Goal: Information Seeking & Learning: Learn about a topic

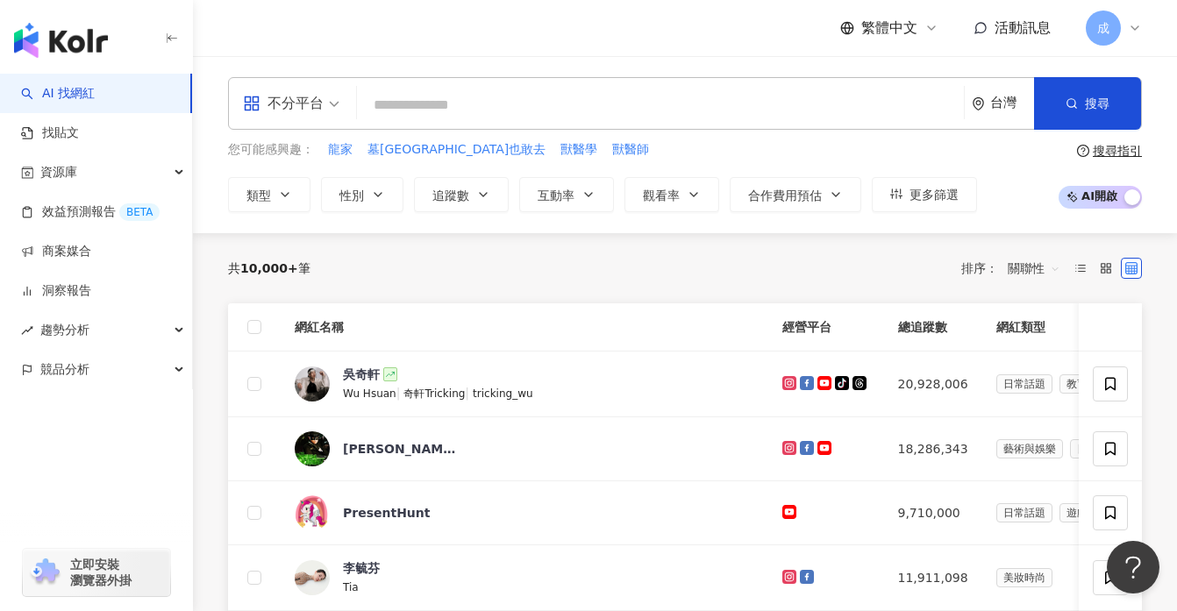
click at [488, 97] on input "search" at bounding box center [660, 105] width 593 height 33
click at [332, 103] on span "不分平台" at bounding box center [291, 103] width 96 height 28
click at [332, 107] on span "不分平台" at bounding box center [291, 103] width 96 height 28
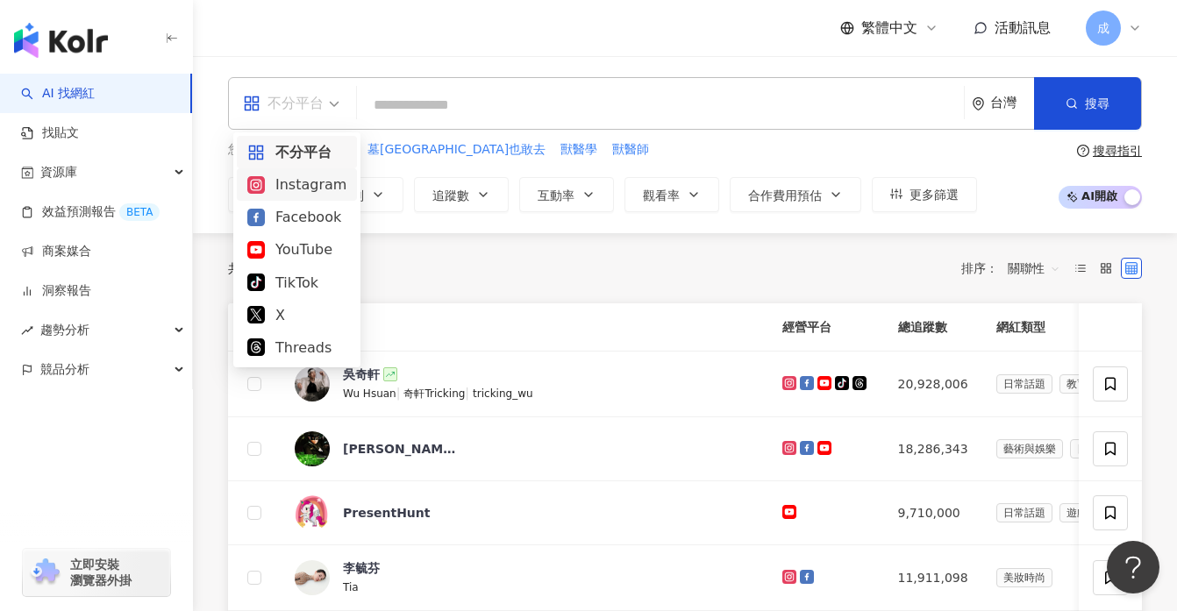
click at [293, 187] on div "Instagram" at bounding box center [296, 185] width 99 height 22
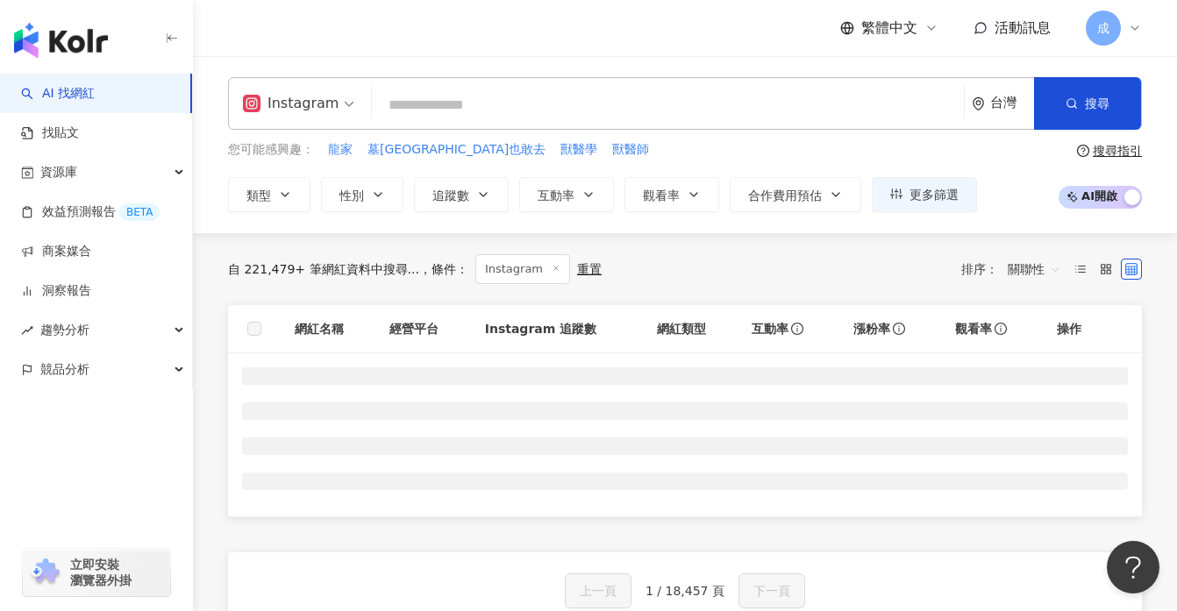
click at [341, 106] on span "Instagram" at bounding box center [298, 103] width 111 height 28
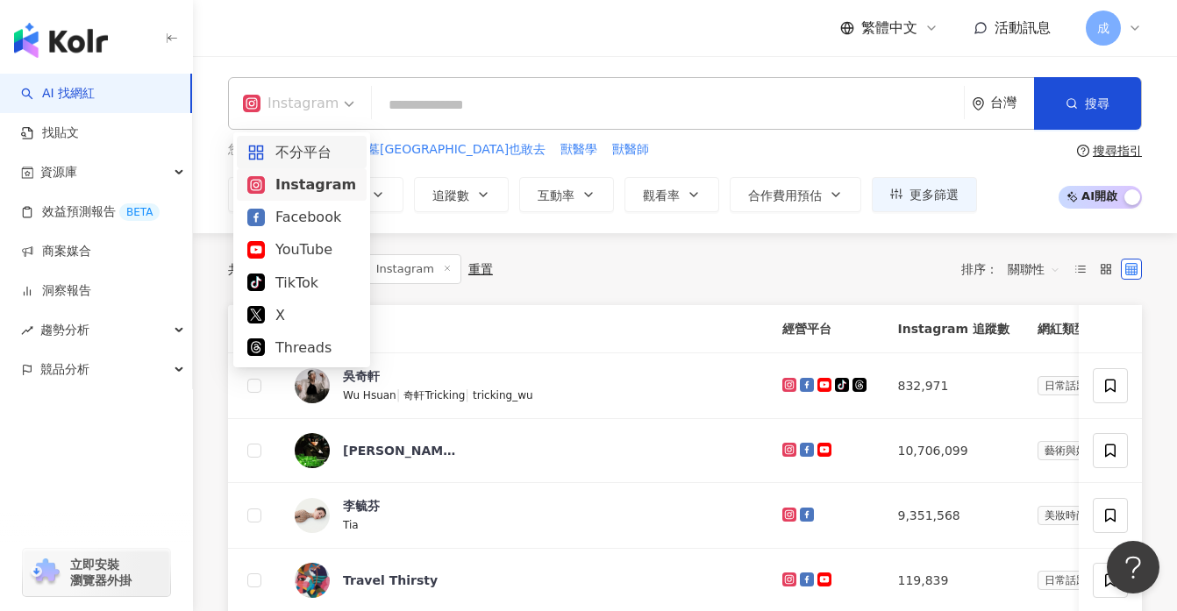
click at [322, 149] on div "不分平台" at bounding box center [301, 152] width 109 height 22
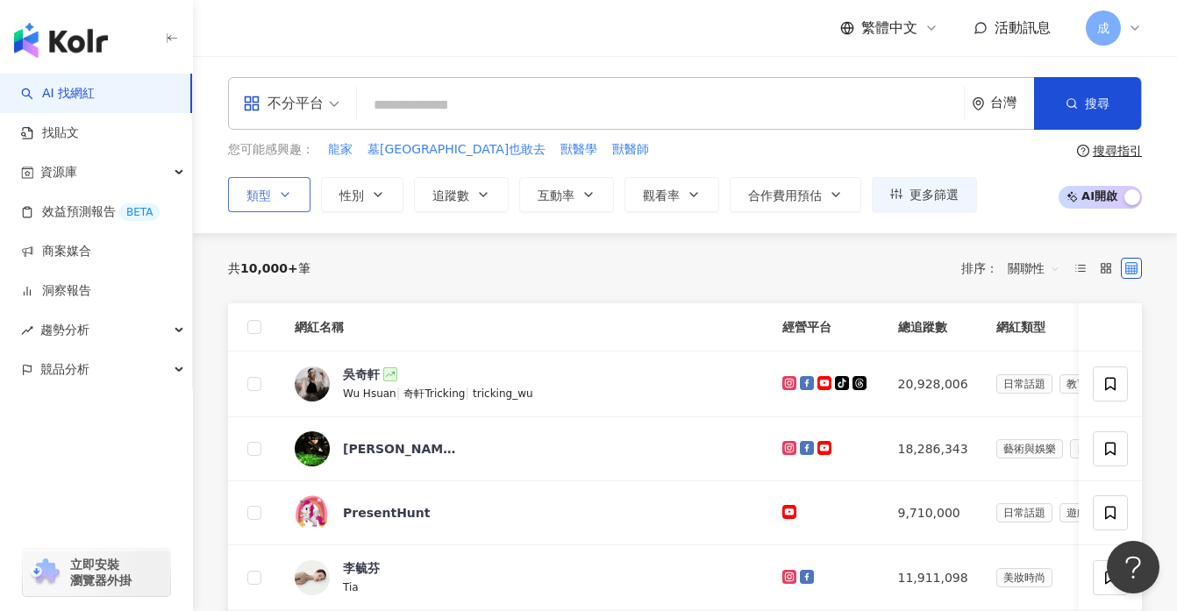
click at [276, 200] on button "類型" at bounding box center [269, 194] width 82 height 35
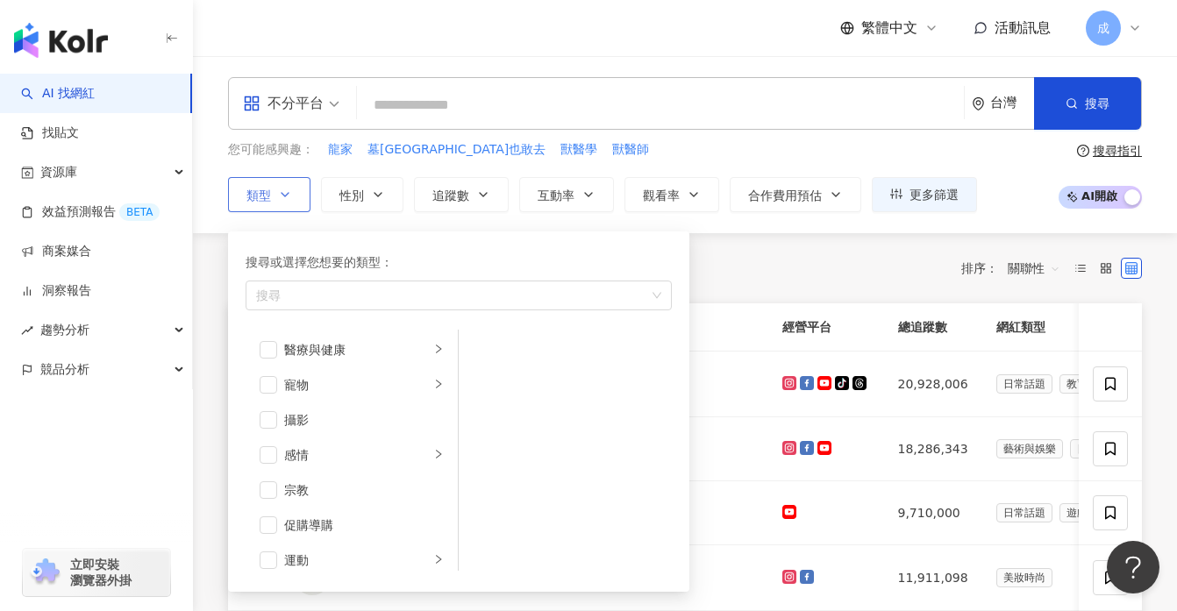
scroll to position [448, 0]
click at [438, 392] on icon "right" at bounding box center [438, 393] width 11 height 11
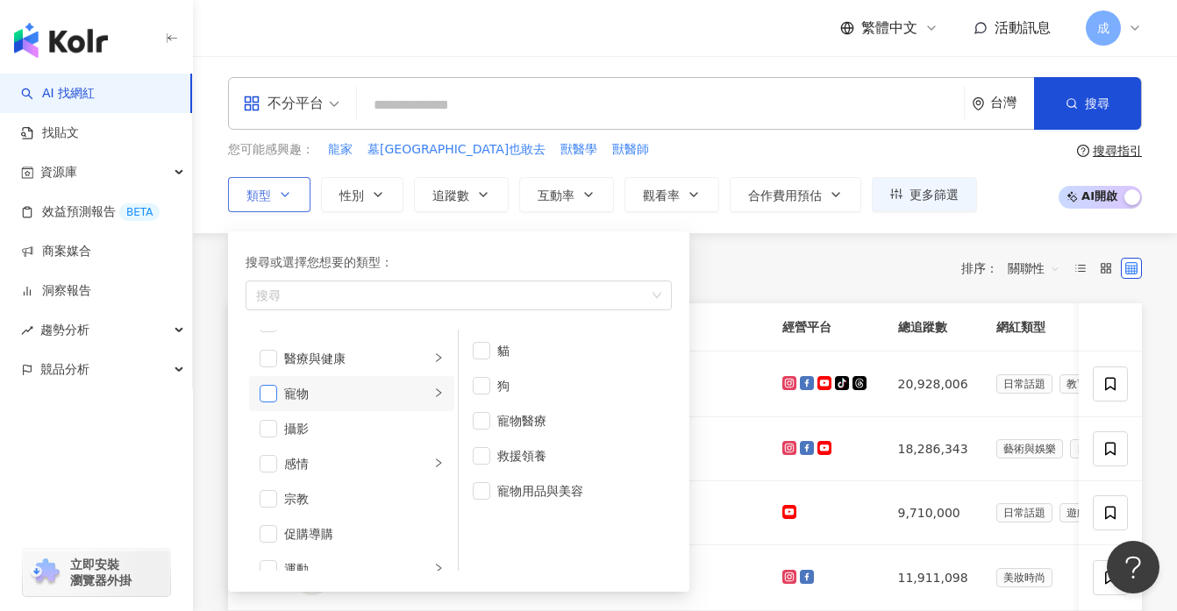
click at [267, 392] on span "button" at bounding box center [269, 394] width 18 height 18
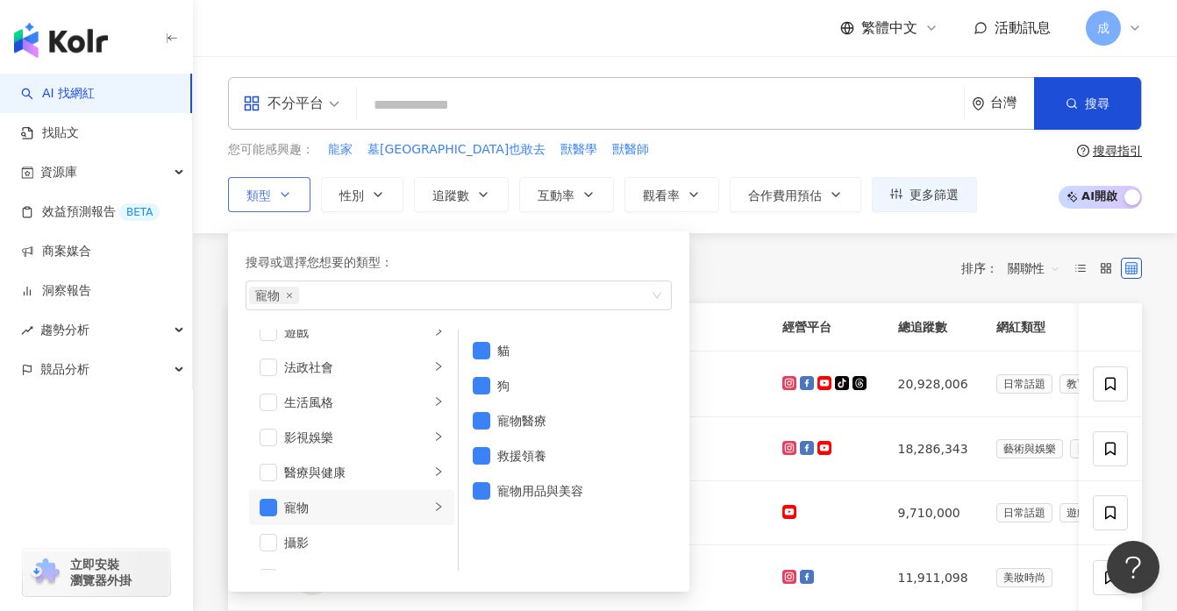
scroll to position [333, 0]
click at [438, 471] on icon "right" at bounding box center [438, 472] width 11 height 11
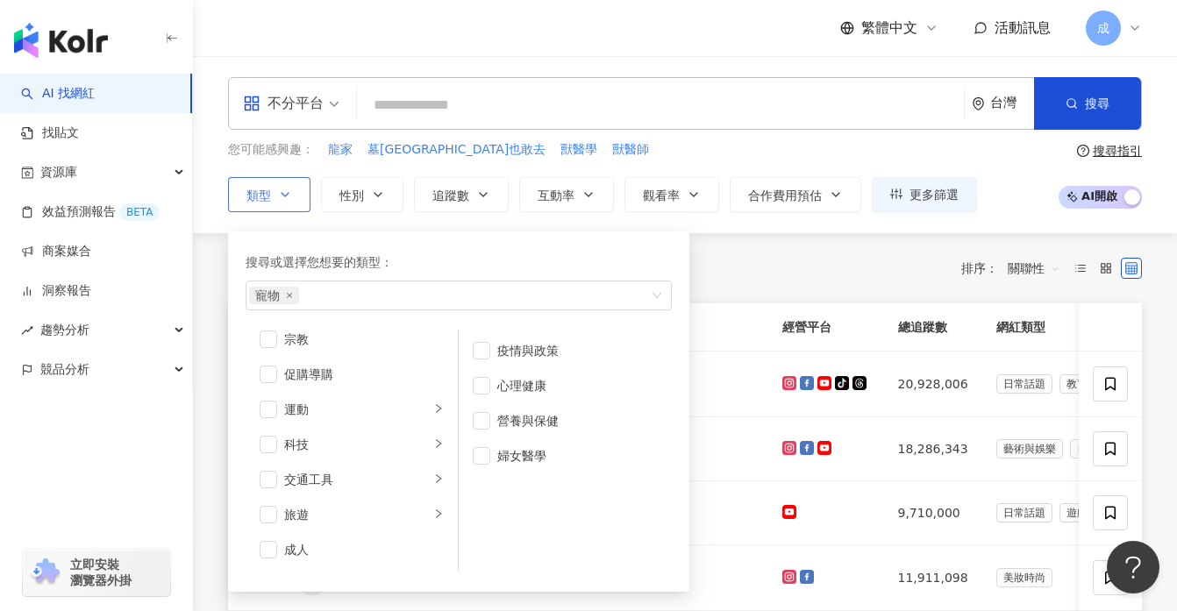
scroll to position [605, 0]
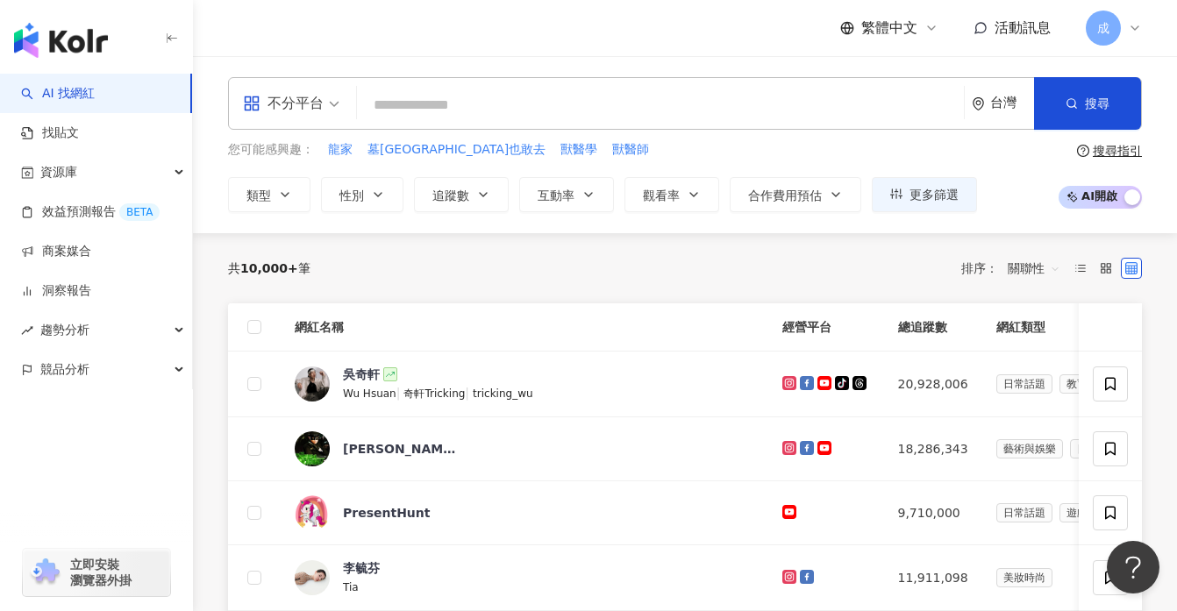
click at [407, 110] on input "search" at bounding box center [660, 105] width 593 height 33
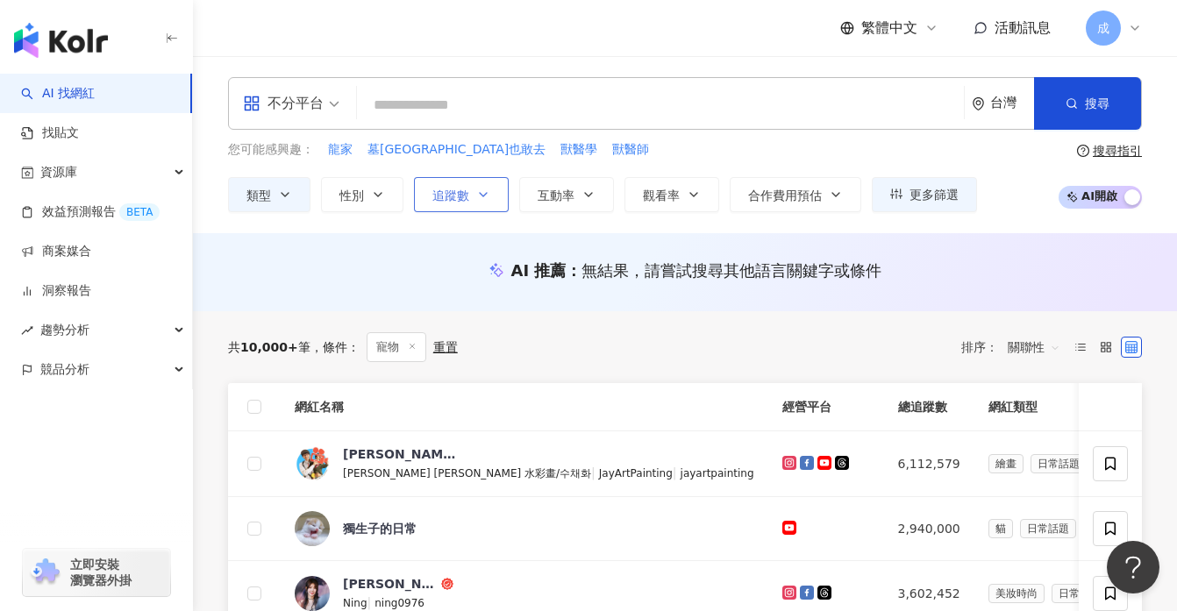
click at [481, 193] on icon "button" at bounding box center [483, 195] width 7 height 4
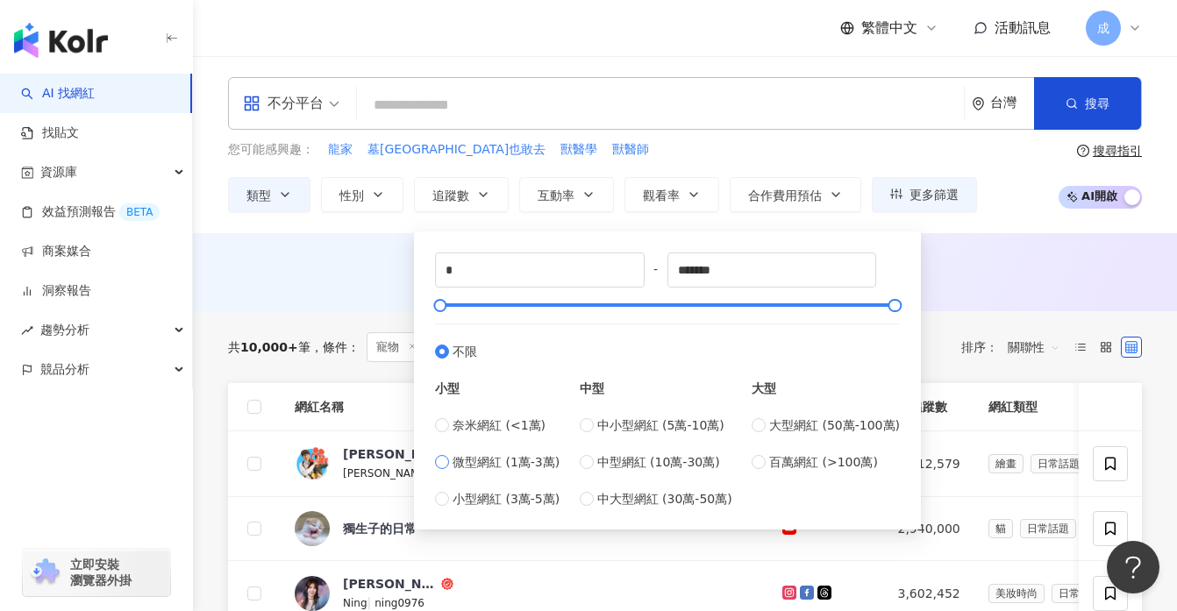
type input "*****"
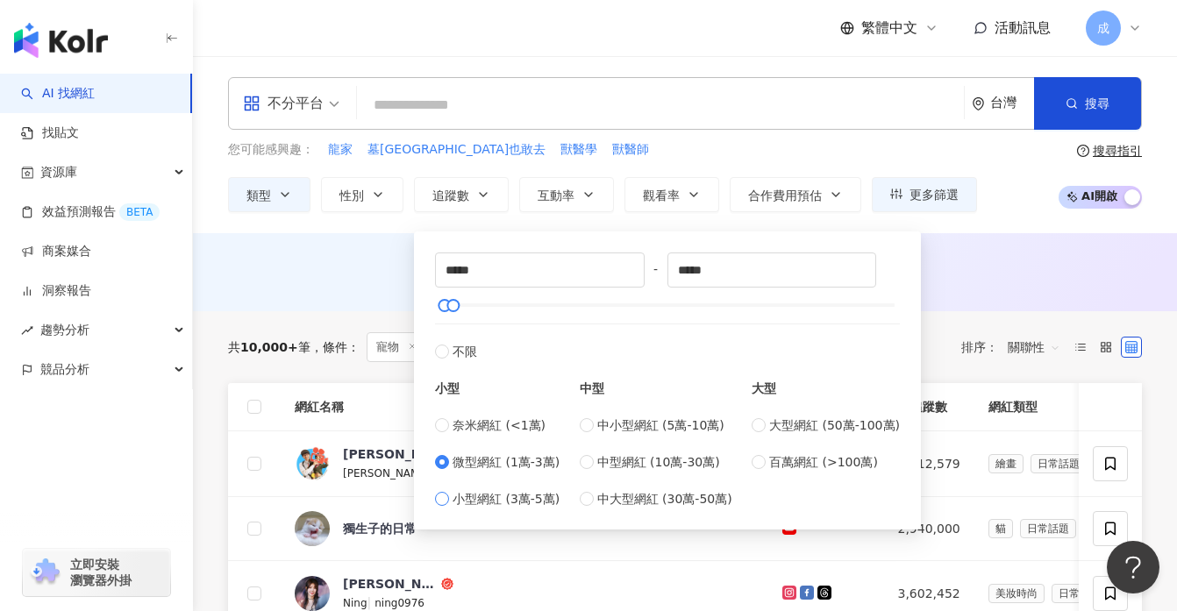
type input "*****"
drag, startPoint x: 454, startPoint y: 306, endPoint x: 464, endPoint y: 306, distance: 9.6
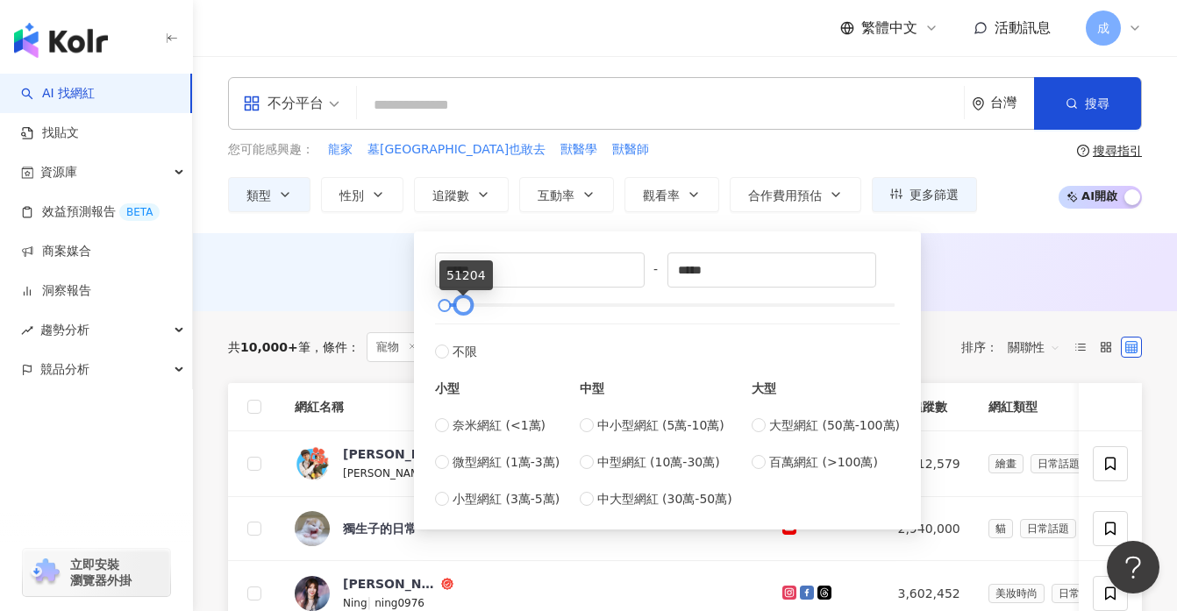
click at [464, 306] on div at bounding box center [464, 306] width 10 height 10
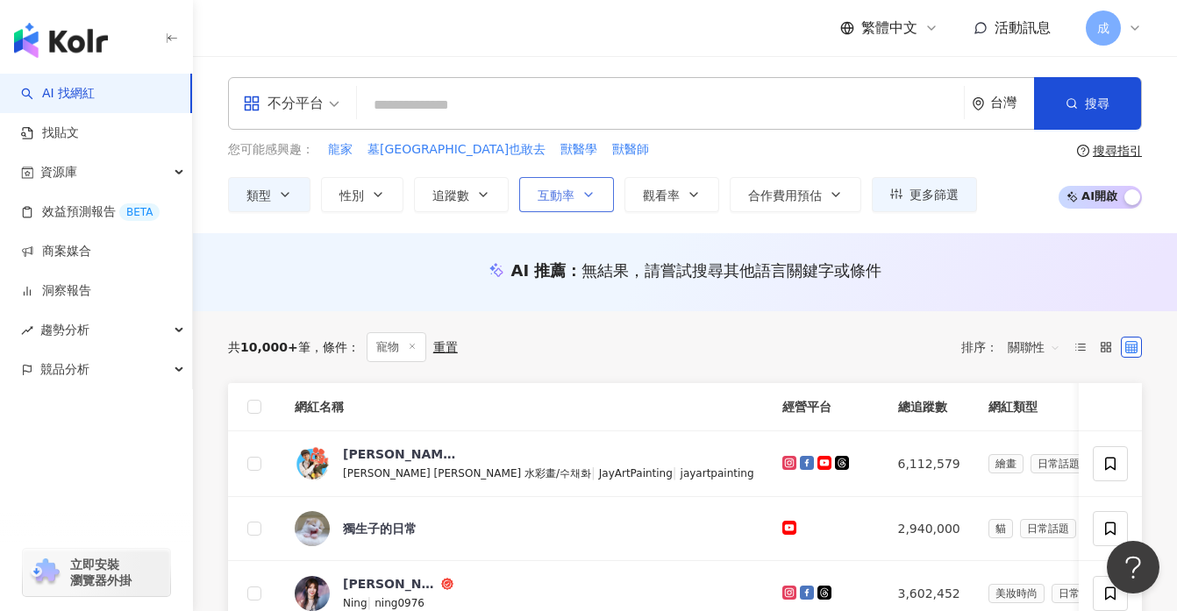
click at [581, 199] on icon "button" at bounding box center [588, 195] width 14 height 14
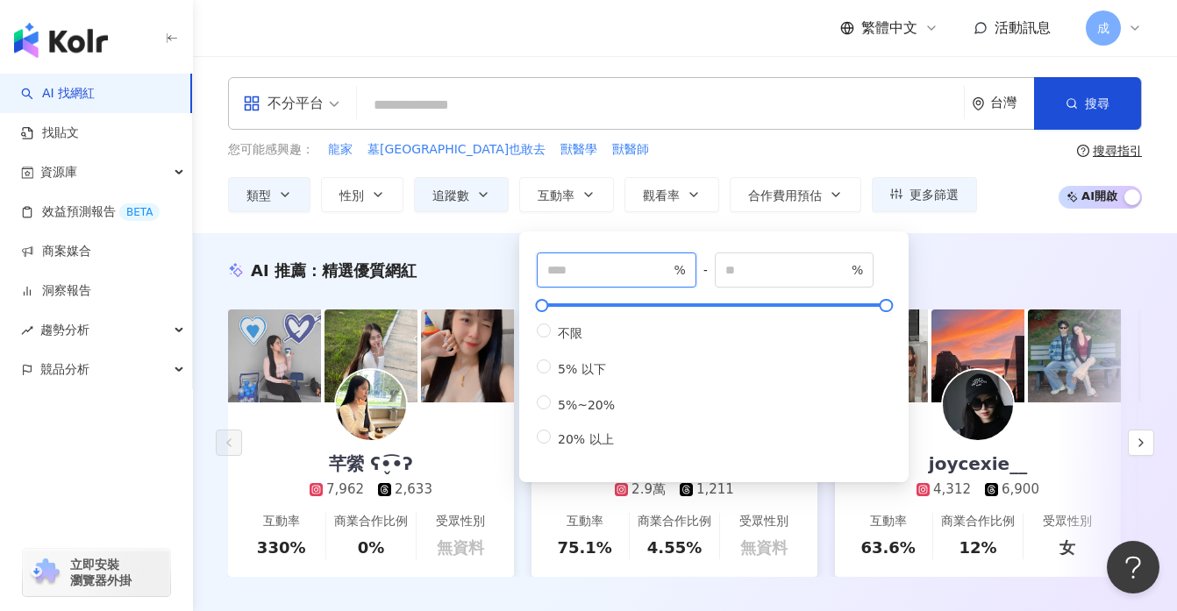
click at [669, 266] on input "*" at bounding box center [608, 269] width 123 height 19
type input "*"
click at [669, 266] on input "*" at bounding box center [608, 269] width 123 height 19
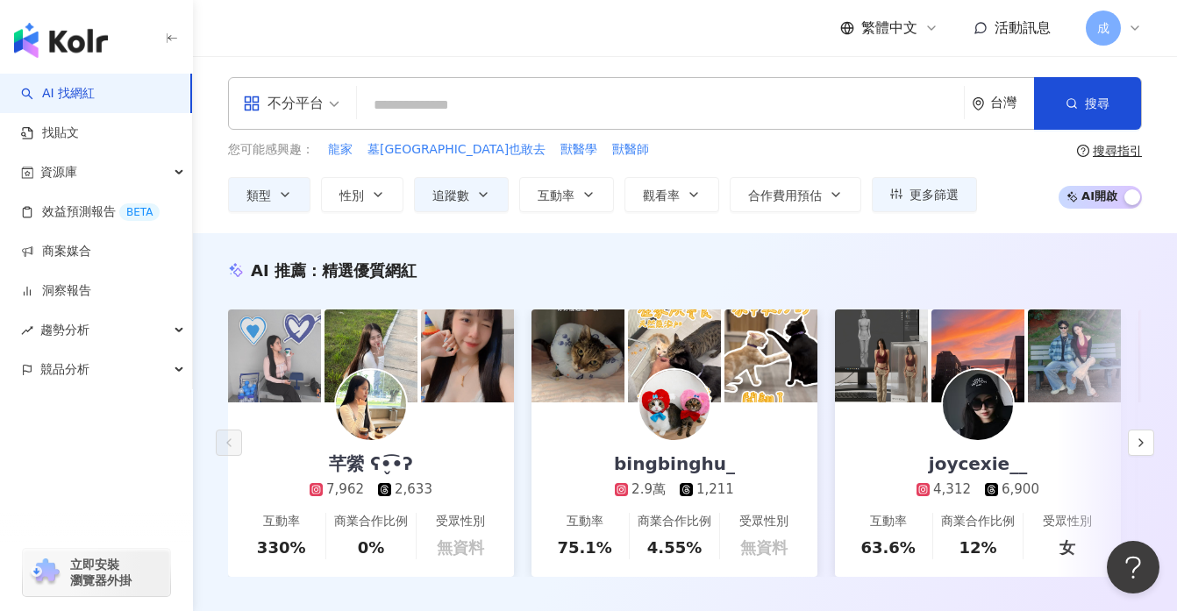
click at [663, 168] on div "您可能感興趣： 龍家 墓仔埔也敢去 獸醫學 獸醫師 類型 性別 追蹤數 互動率 觀看率 合作費用預估 更多篩選 ***** - ***** 不限 小型 奈米網…" at bounding box center [602, 176] width 749 height 72
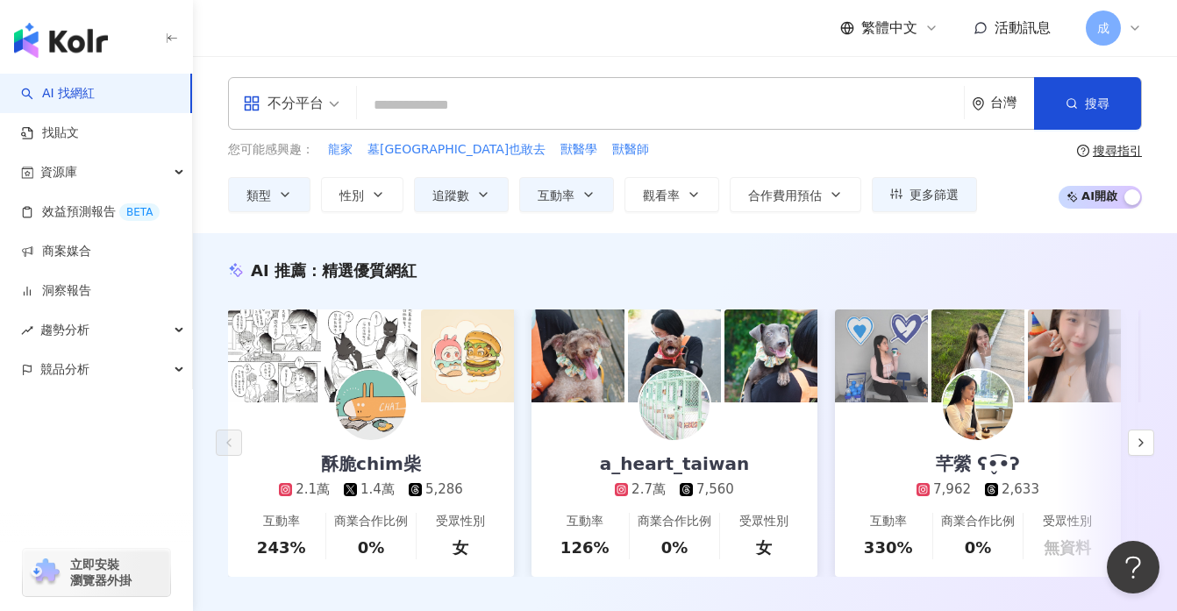
click at [452, 100] on input "search" at bounding box center [660, 105] width 593 height 33
paste input "*******"
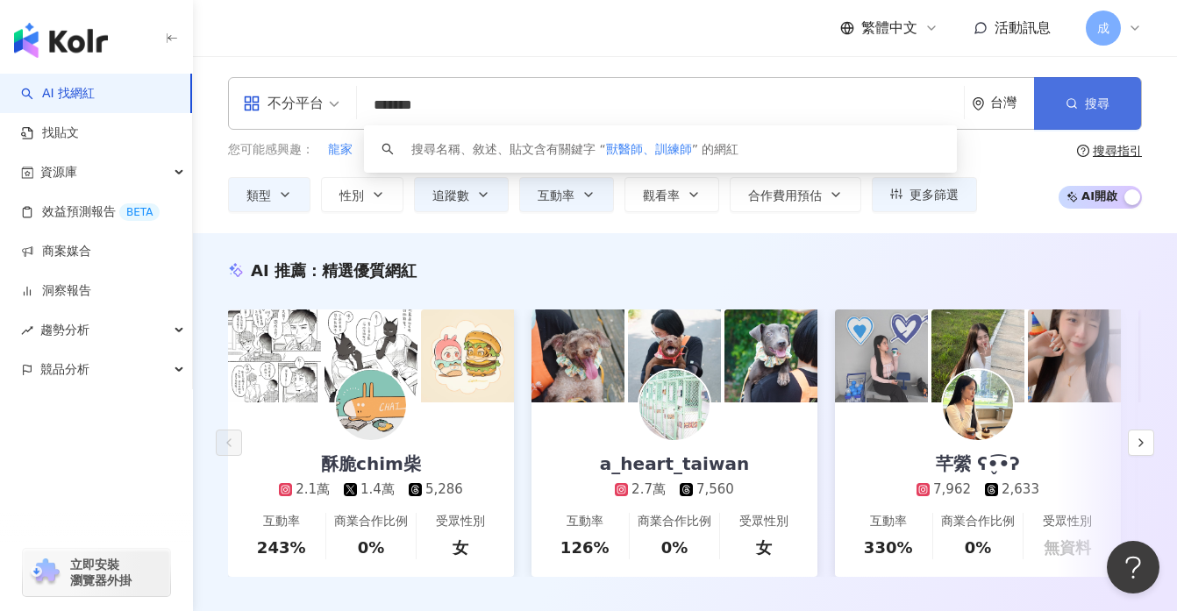
type input "*******"
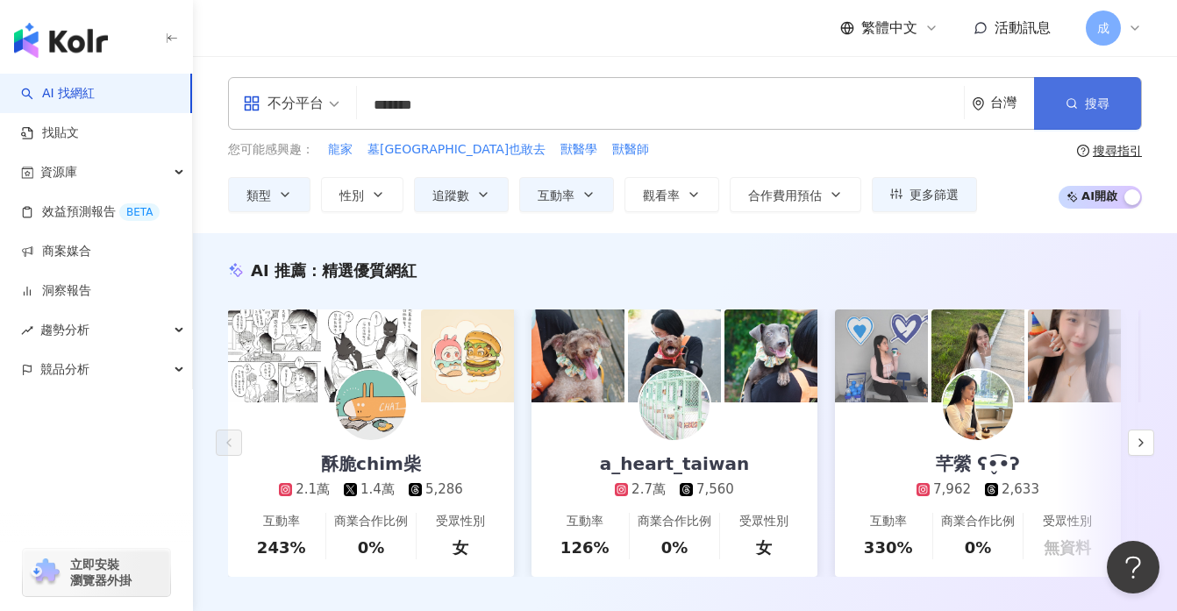
click at [1076, 103] on icon "button" at bounding box center [1072, 103] width 12 height 12
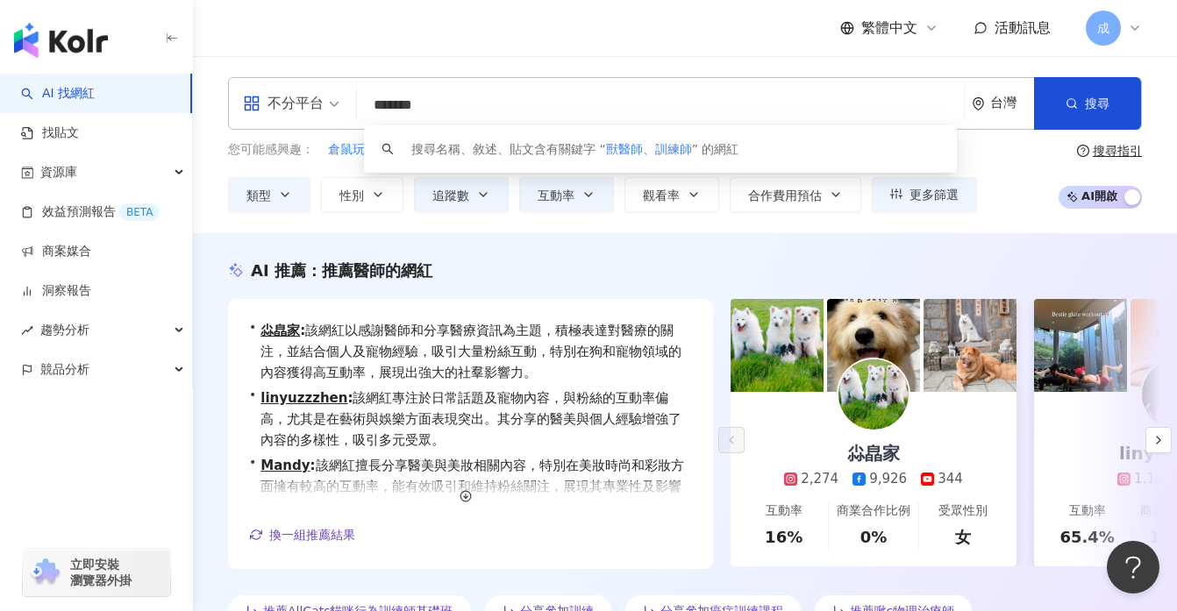
drag, startPoint x: 489, startPoint y: 101, endPoint x: 353, endPoint y: 101, distance: 136.8
click at [353, 101] on div "不分平台 ******* 台灣 搜尋 keyword 搜尋名稱、敘述、貼文含有關鍵字 “ 獸醫師、訓練師 ” 的網紅" at bounding box center [685, 103] width 914 height 53
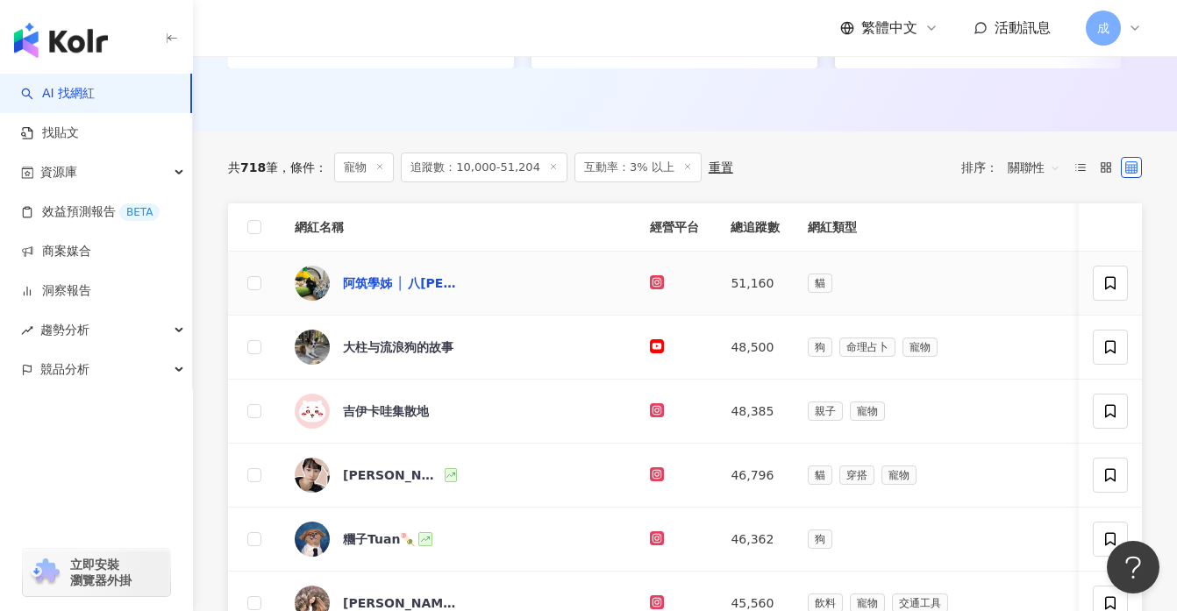
click at [402, 282] on div "阿筑學姊 │ 八萬八勇八奈" at bounding box center [400, 283] width 114 height 18
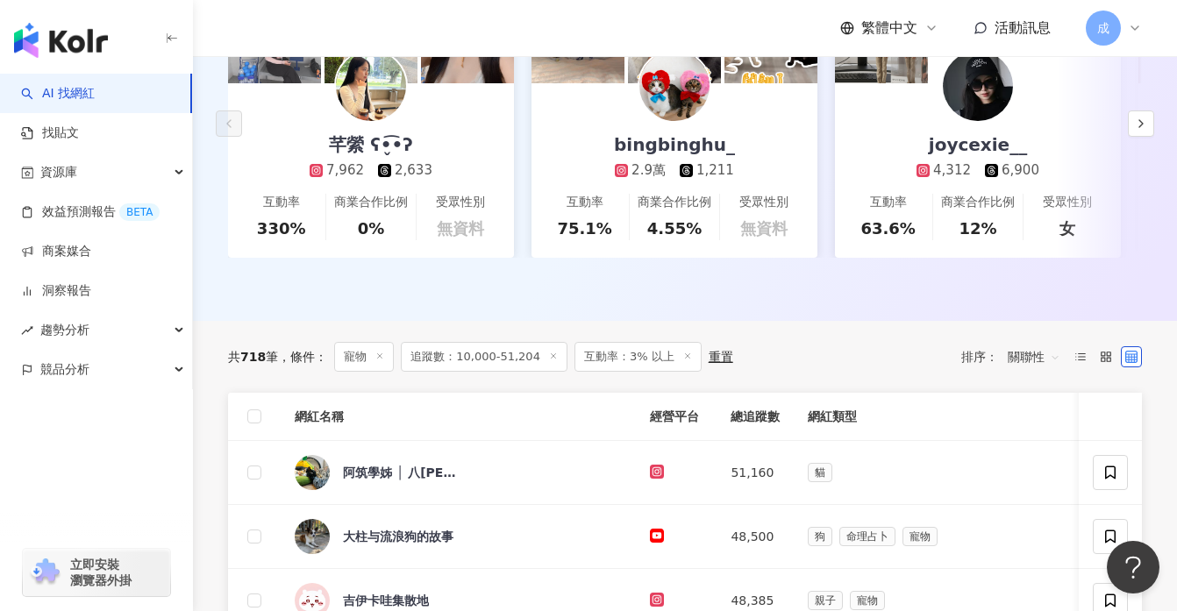
scroll to position [328, 0]
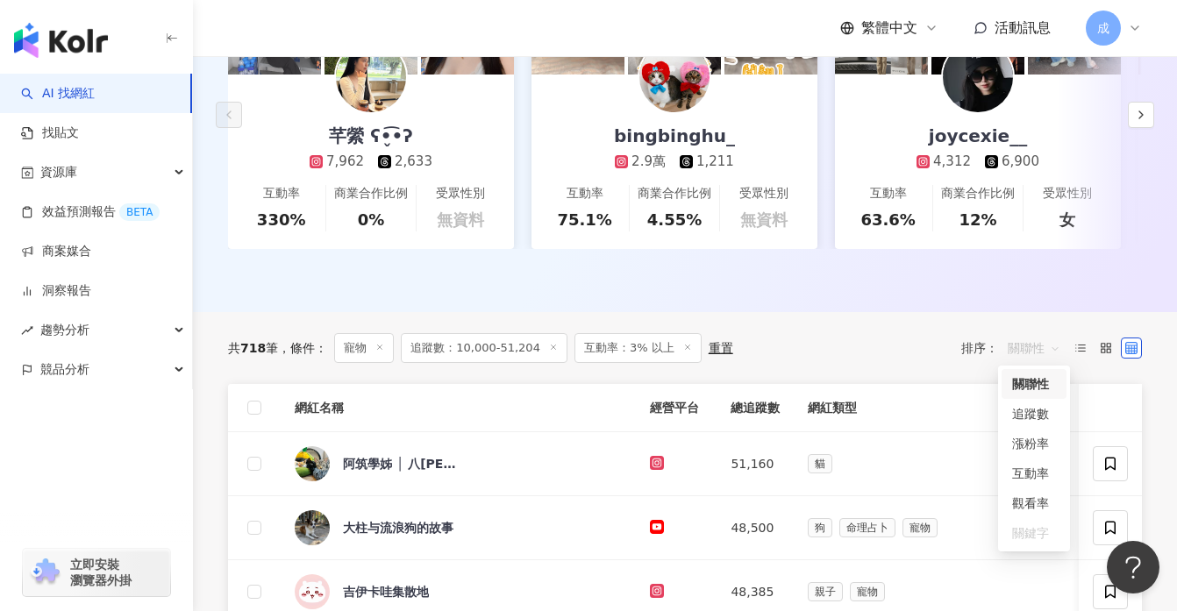
click at [1053, 346] on span "關聯性" at bounding box center [1034, 348] width 53 height 28
click at [908, 351] on div "共 718 筆 條件 ： 寵物 追蹤數：10,000-51,204 互動率：3% 以上 重置 排序： 關聯性" at bounding box center [685, 348] width 914 height 30
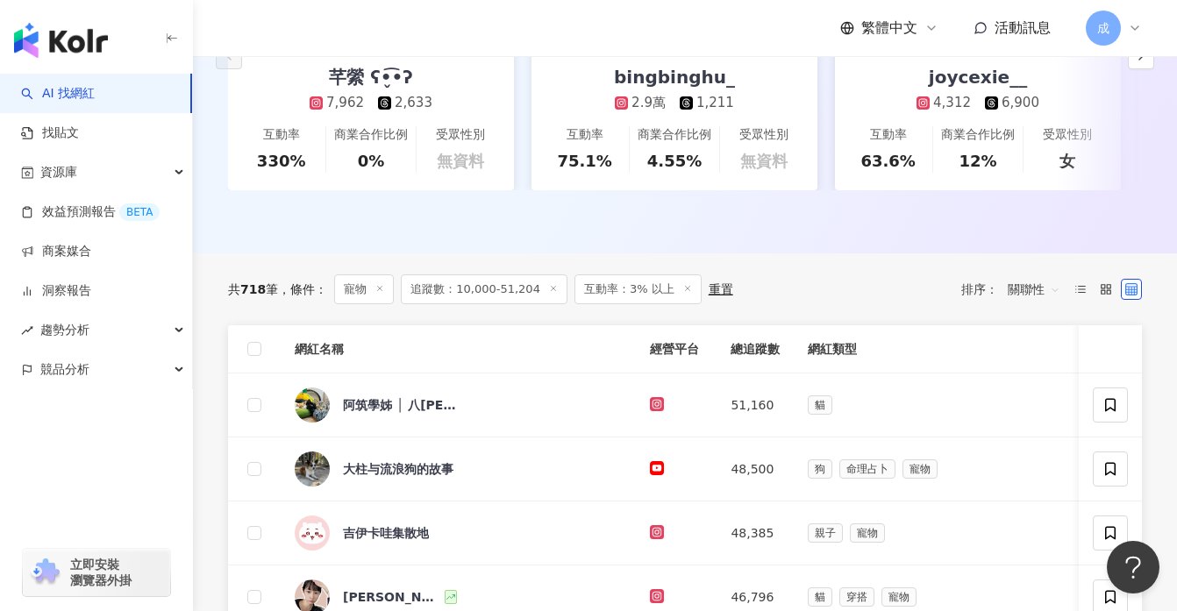
scroll to position [391, 0]
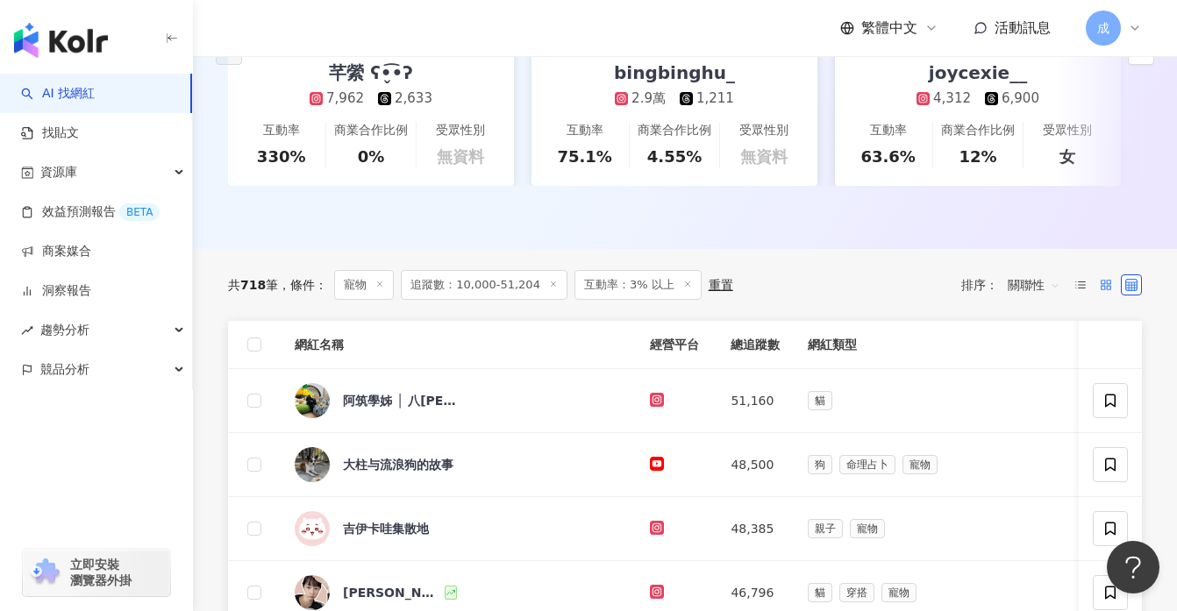
click at [1113, 280] on label at bounding box center [1105, 284] width 21 height 21
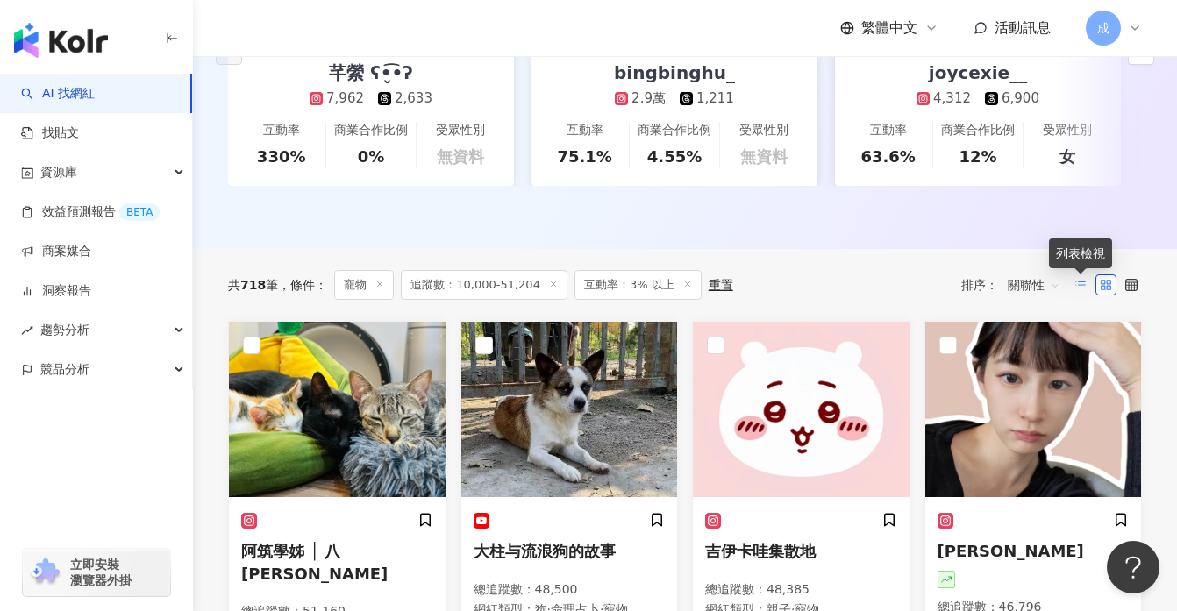
click at [1079, 282] on icon at bounding box center [1080, 285] width 12 height 12
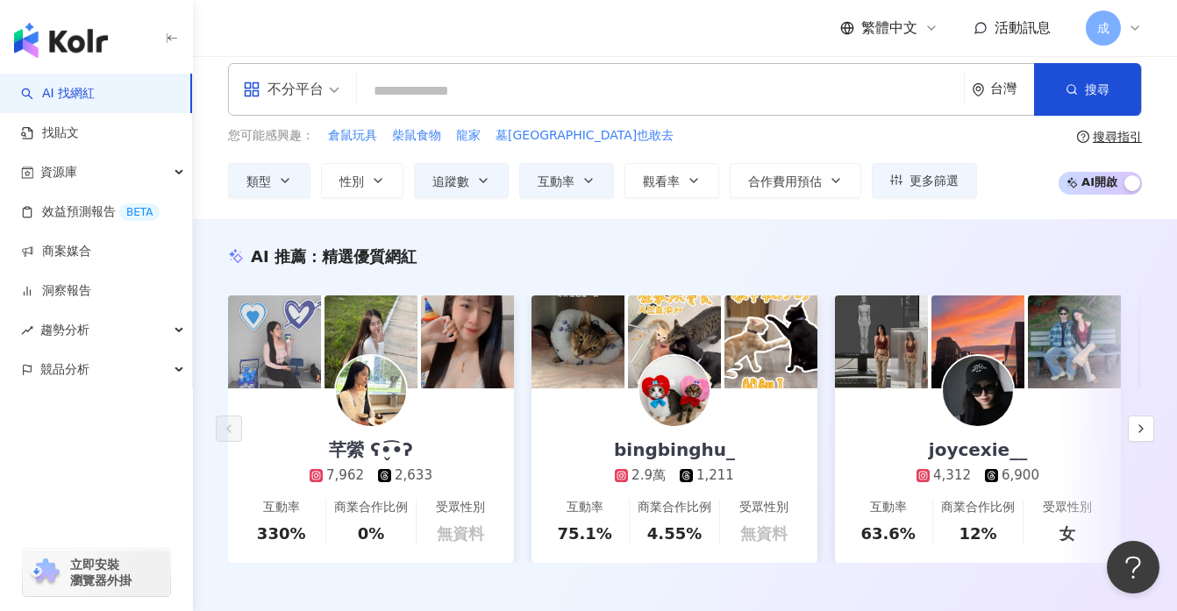
scroll to position [0, 0]
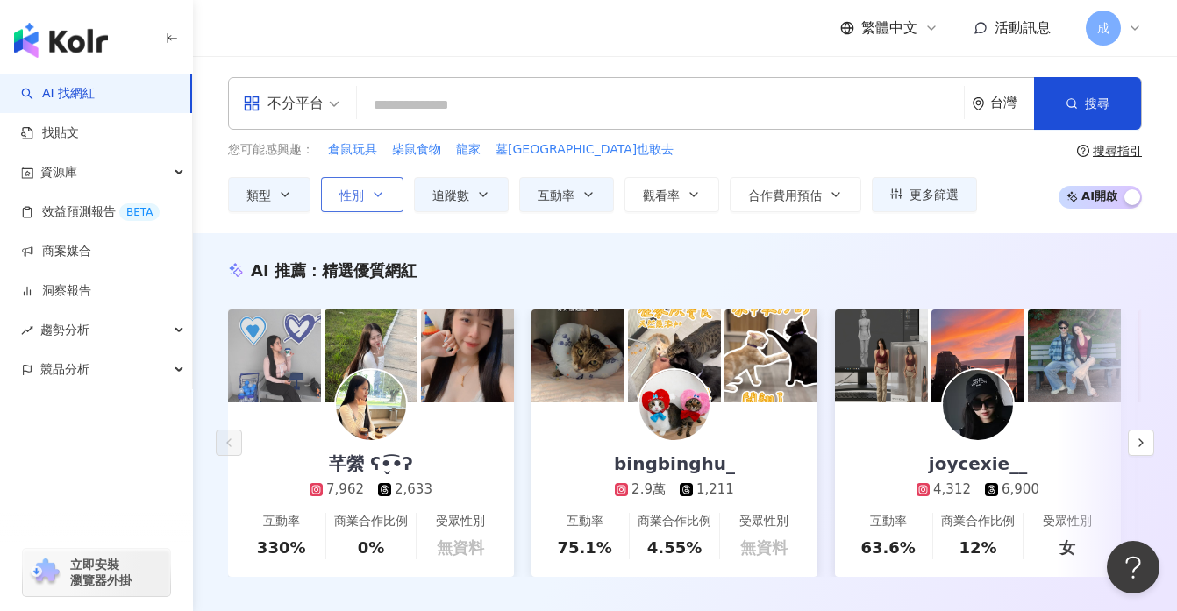
click at [375, 195] on icon "button" at bounding box center [378, 195] width 14 height 14
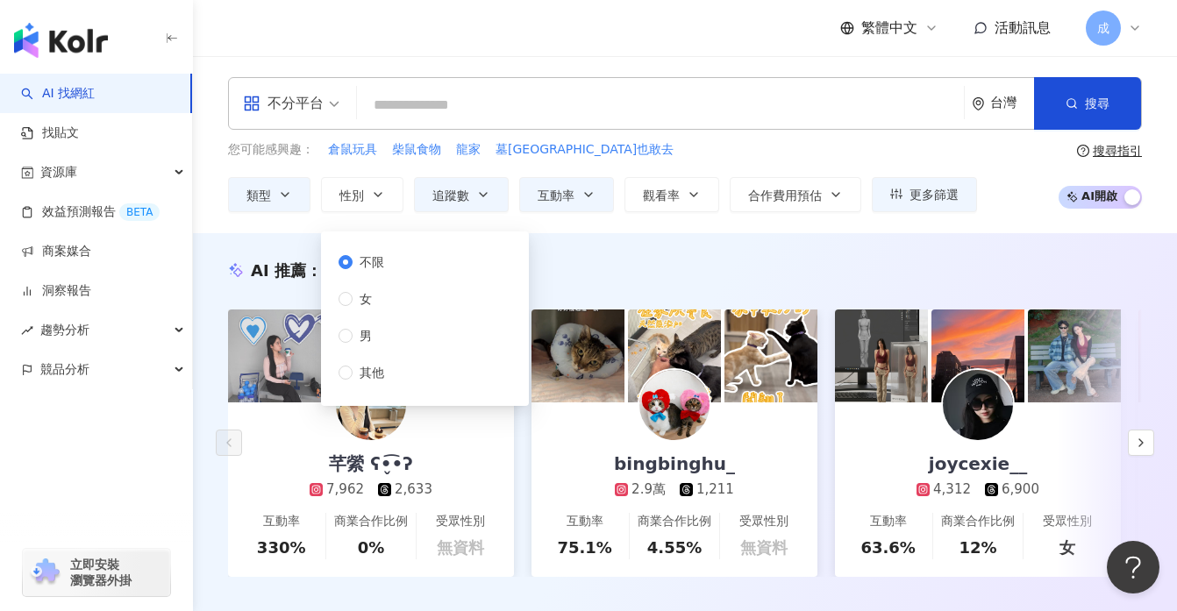
click at [595, 225] on div "不分平台 台灣 搜尋 keyword 搜尋名稱、敘述、貼文含有關鍵字 “ 獸醫師、訓練師 ” 的網紅 您可能感興趣： 倉鼠玩具 柴鼠食物 龍家 墓仔埔也敢去 …" at bounding box center [685, 144] width 984 height 177
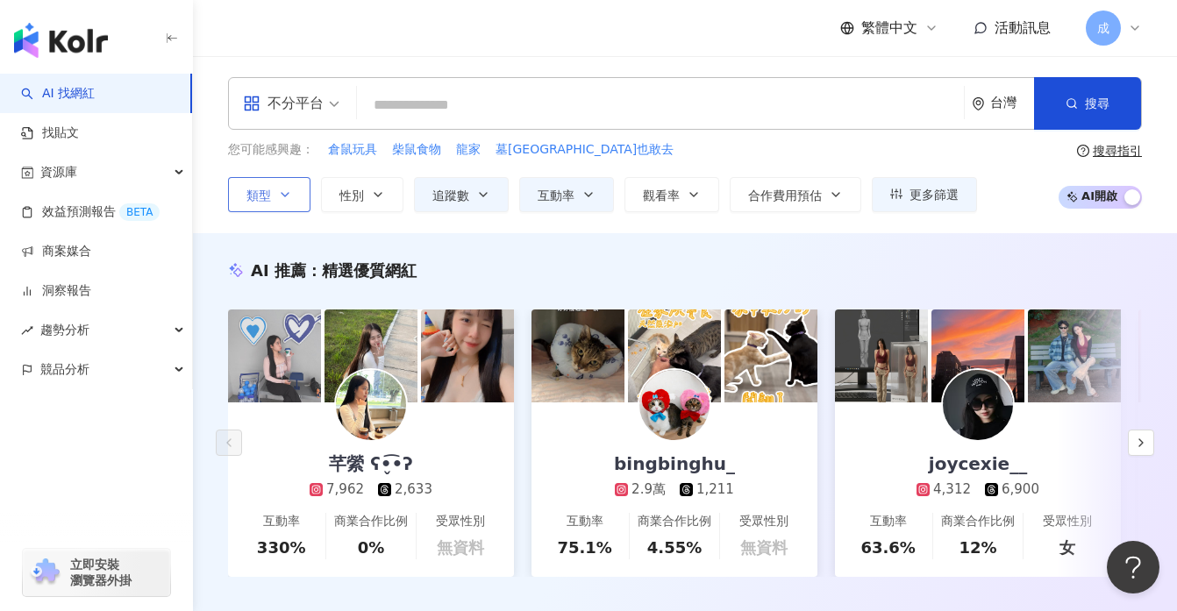
click at [290, 193] on icon "button" at bounding box center [285, 195] width 14 height 14
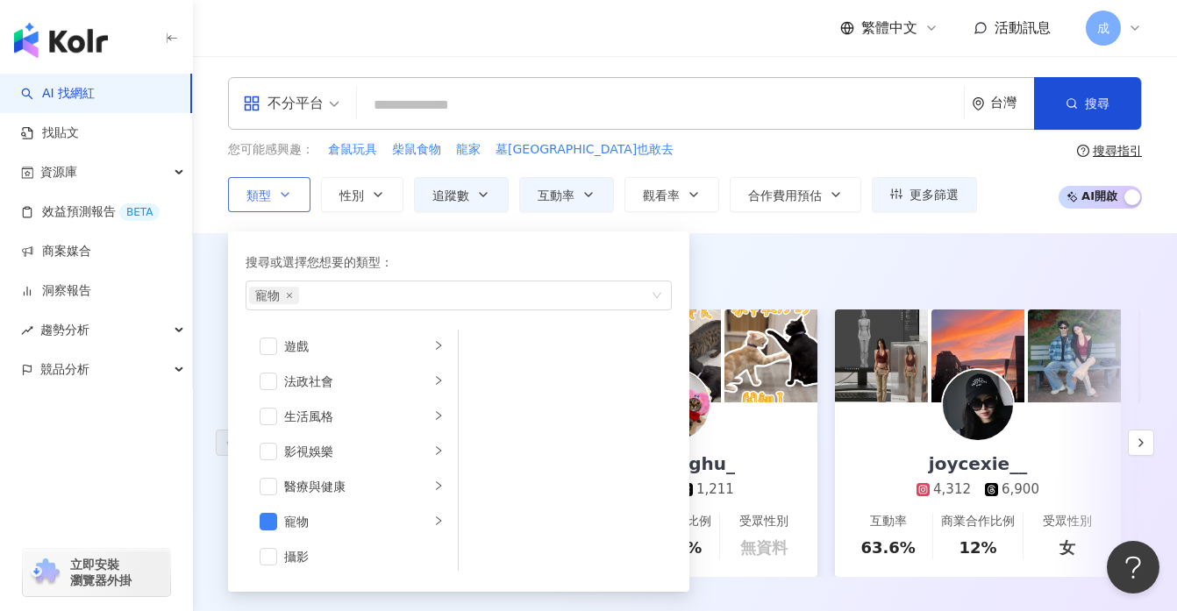
scroll to position [329, 0]
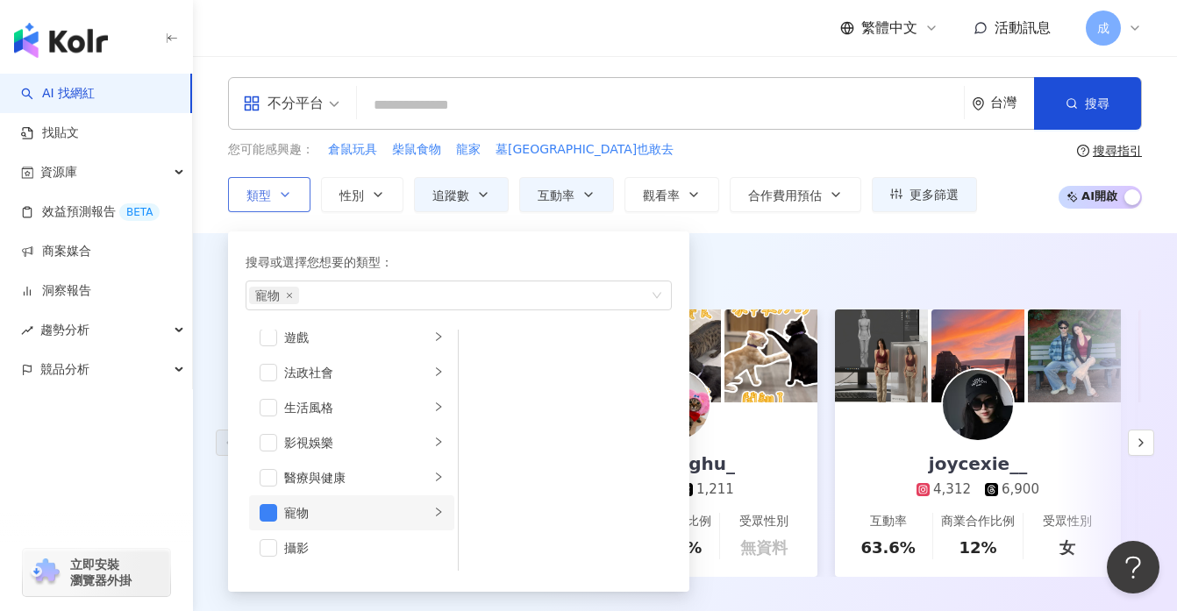
click at [444, 511] on li "寵物" at bounding box center [351, 512] width 205 height 35
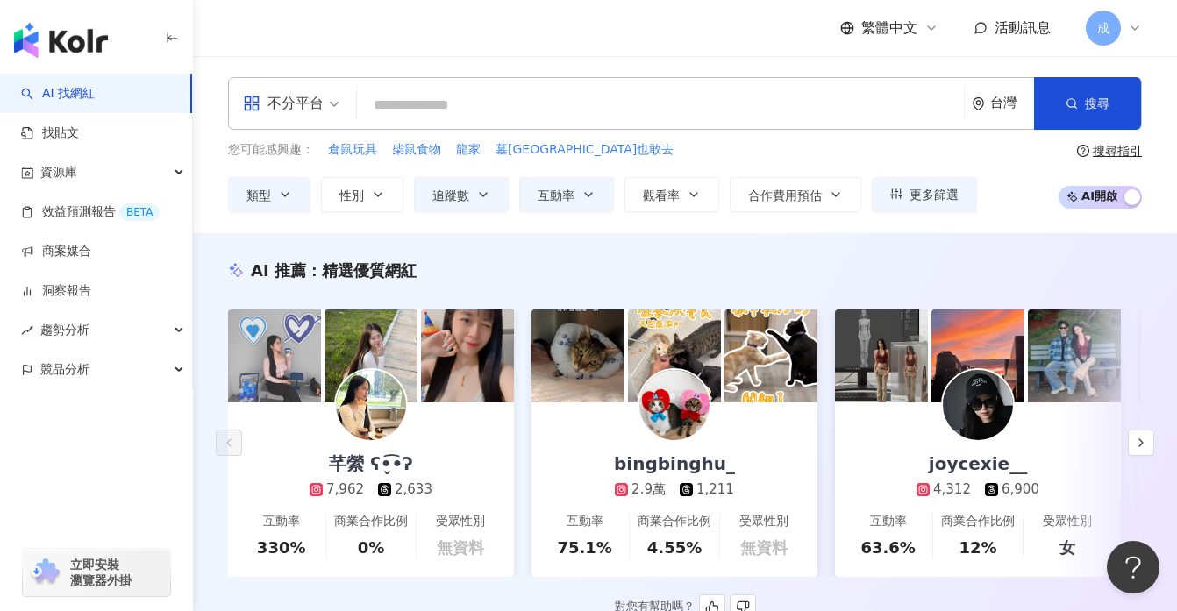
click at [217, 374] on div "AI 推薦 ： 精選優質網紅 芊縈 ʕ•̬͡•ʔ 7,962 2,633 互動率 330% 商業合作比例 0% 受眾性別 無資料 bingbinghu_ 2.…" at bounding box center [685, 440] width 984 height 361
click at [695, 188] on icon "button" at bounding box center [694, 195] width 14 height 14
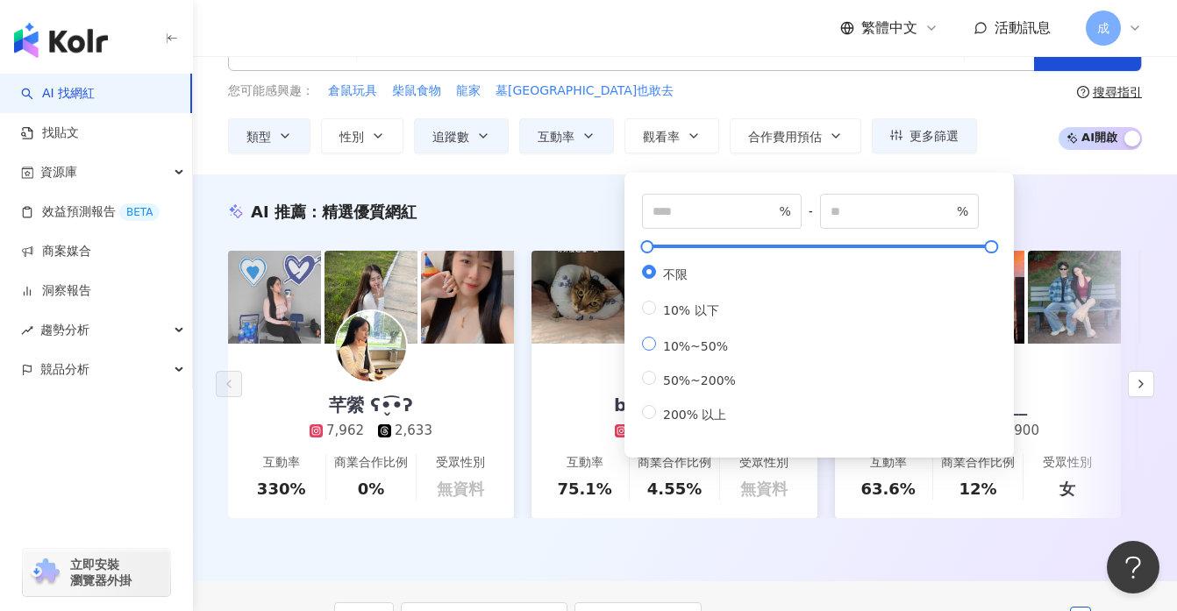
scroll to position [0, 0]
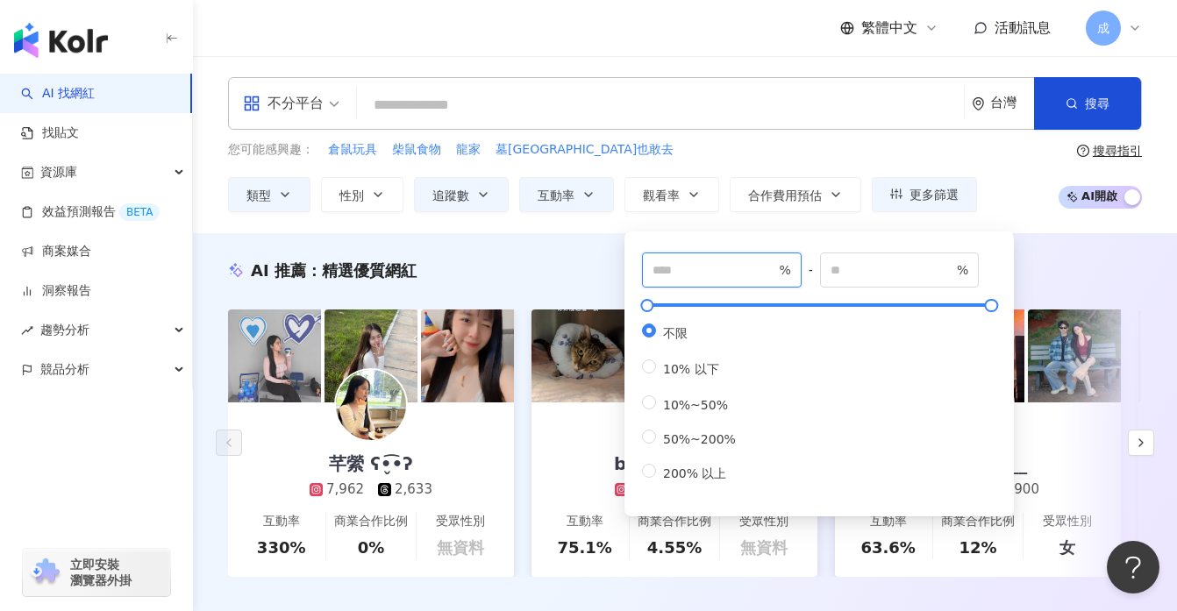
click at [773, 265] on input "*" at bounding box center [713, 269] width 123 height 19
type input "*"
click at [769, 275] on input "*" at bounding box center [713, 269] width 123 height 19
click at [688, 146] on div "您可能感興趣： 倉鼠玩具 柴鼠食物 龍家 墓仔埔也敢去" at bounding box center [602, 149] width 749 height 19
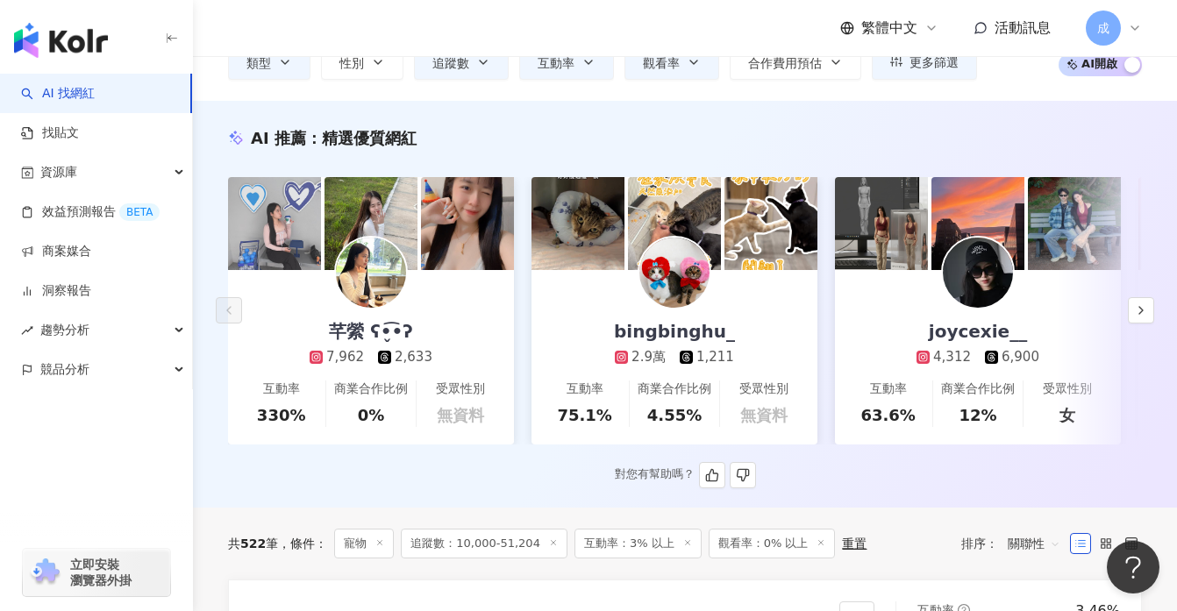
scroll to position [130, 0]
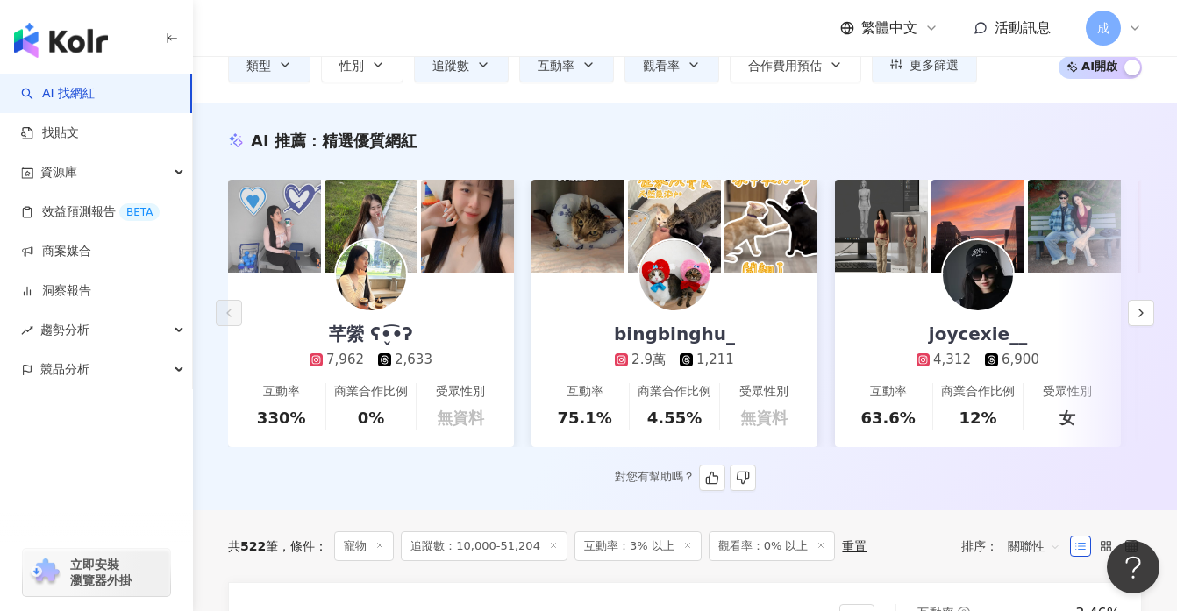
click at [684, 286] on img at bounding box center [674, 275] width 70 height 70
click at [77, 33] on img "button" at bounding box center [61, 40] width 94 height 35
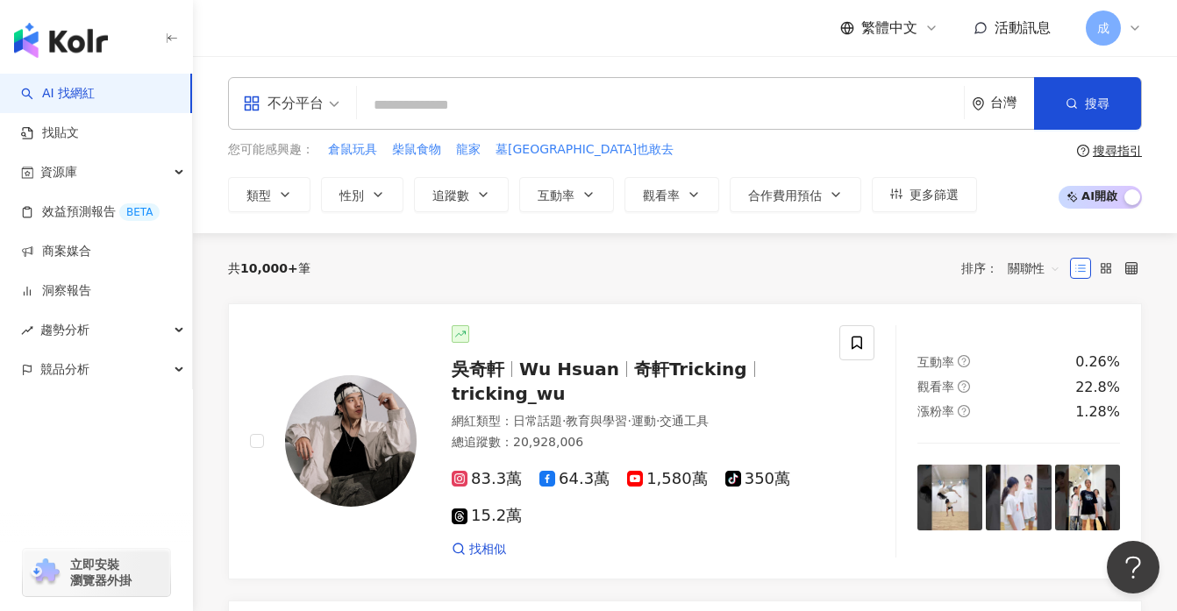
click at [1132, 29] on icon at bounding box center [1135, 28] width 14 height 14
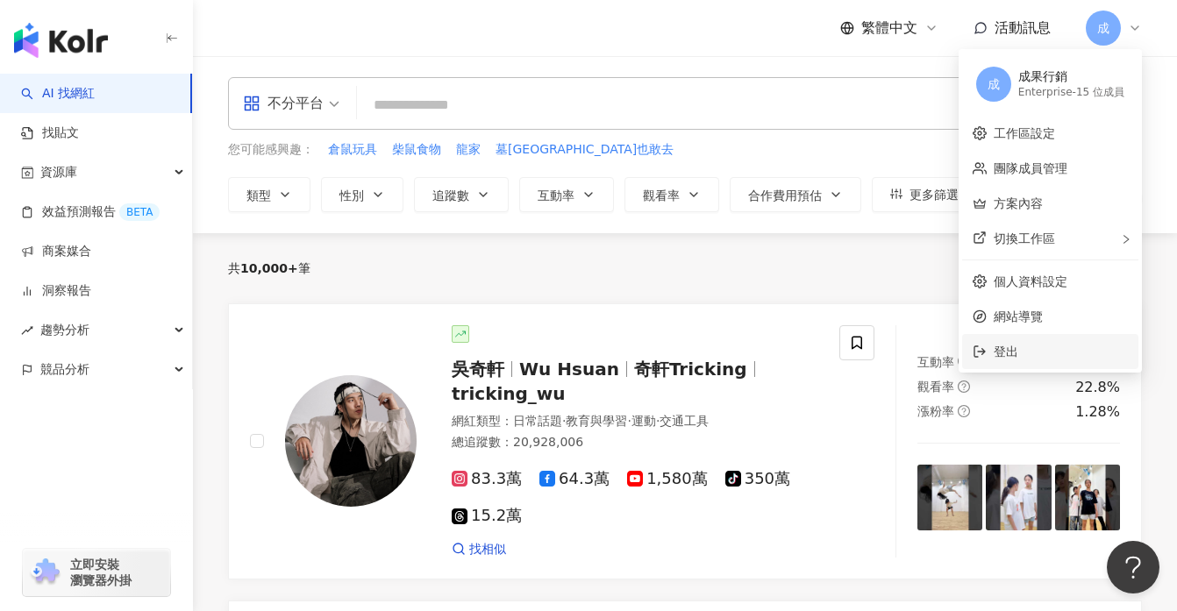
click at [1031, 347] on span "登出" at bounding box center [1061, 351] width 134 height 19
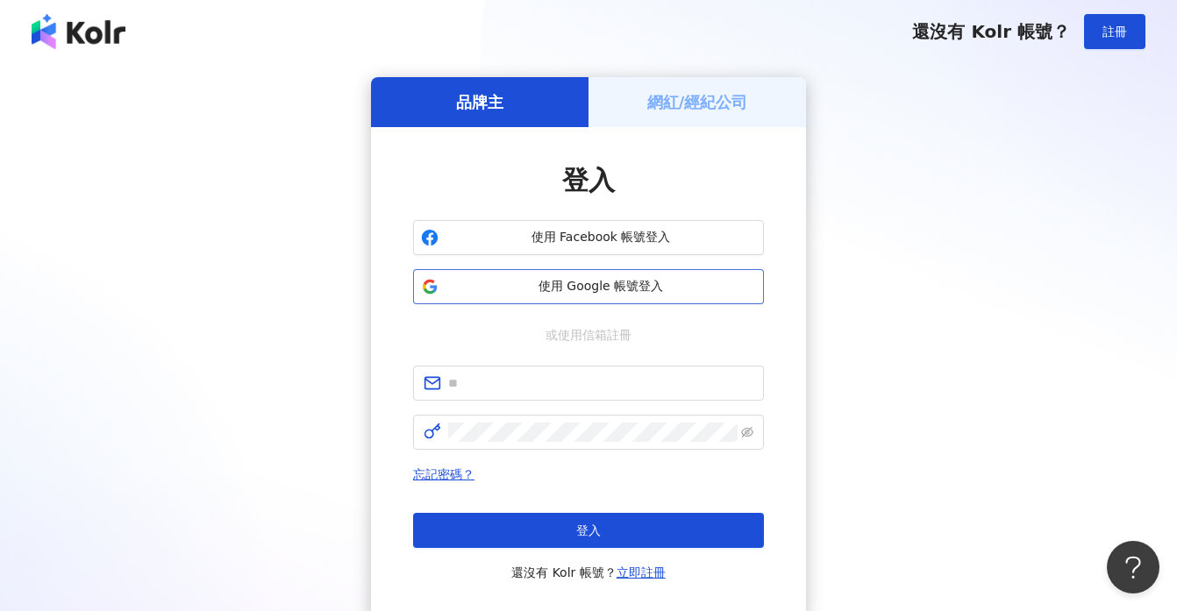
click at [638, 288] on span "使用 Google 帳號登入" at bounding box center [601, 287] width 310 height 18
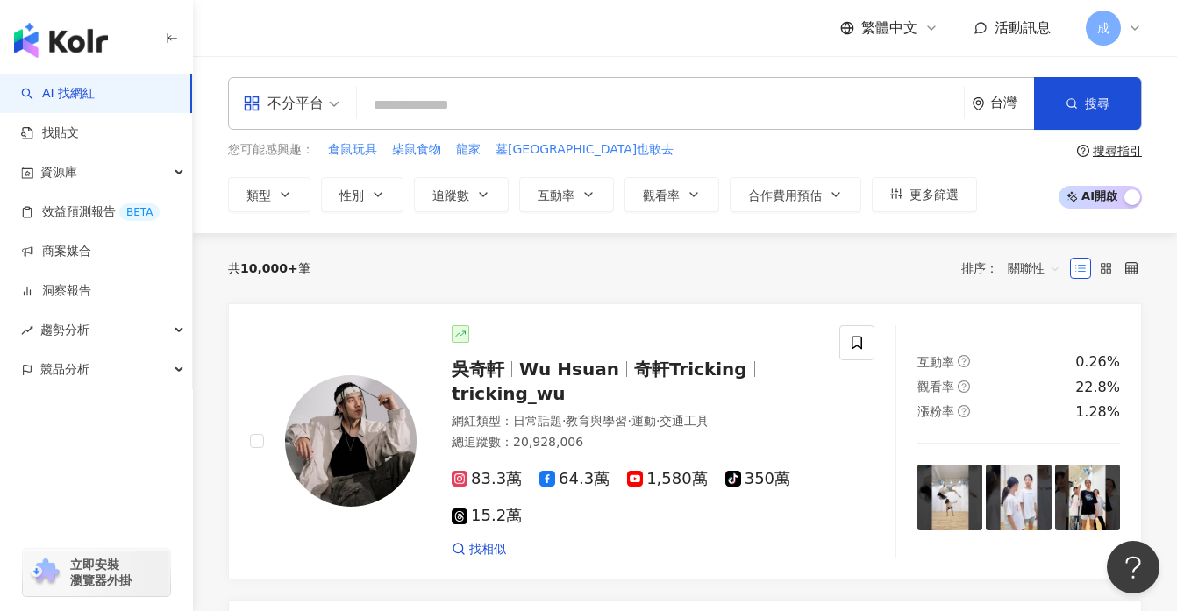
click at [1132, 22] on icon at bounding box center [1135, 28] width 14 height 14
click at [274, 193] on button "類型" at bounding box center [269, 194] width 82 height 35
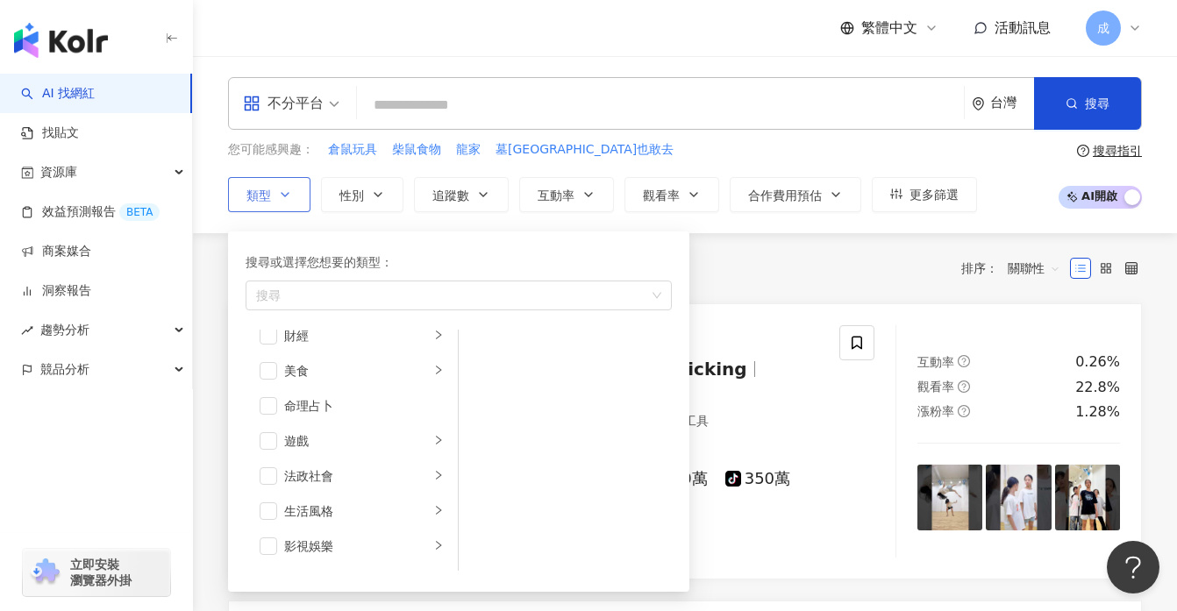
scroll to position [608, 0]
click at [781, 261] on div "共 10,000+ 筆 排序： 關聯性" at bounding box center [685, 268] width 914 height 28
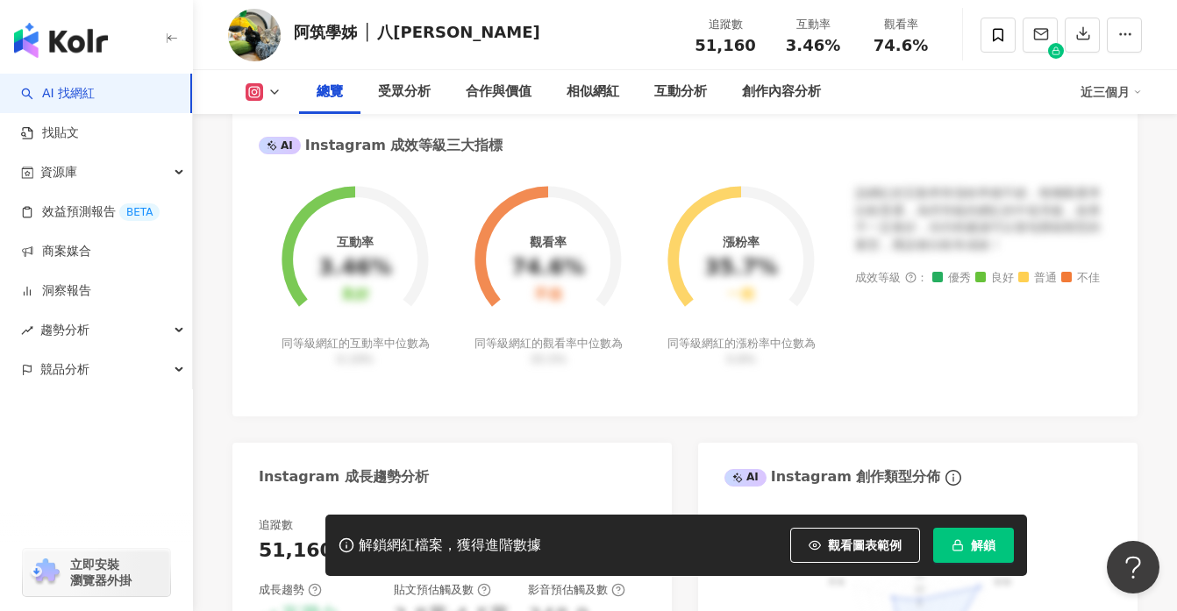
scroll to position [638, 0]
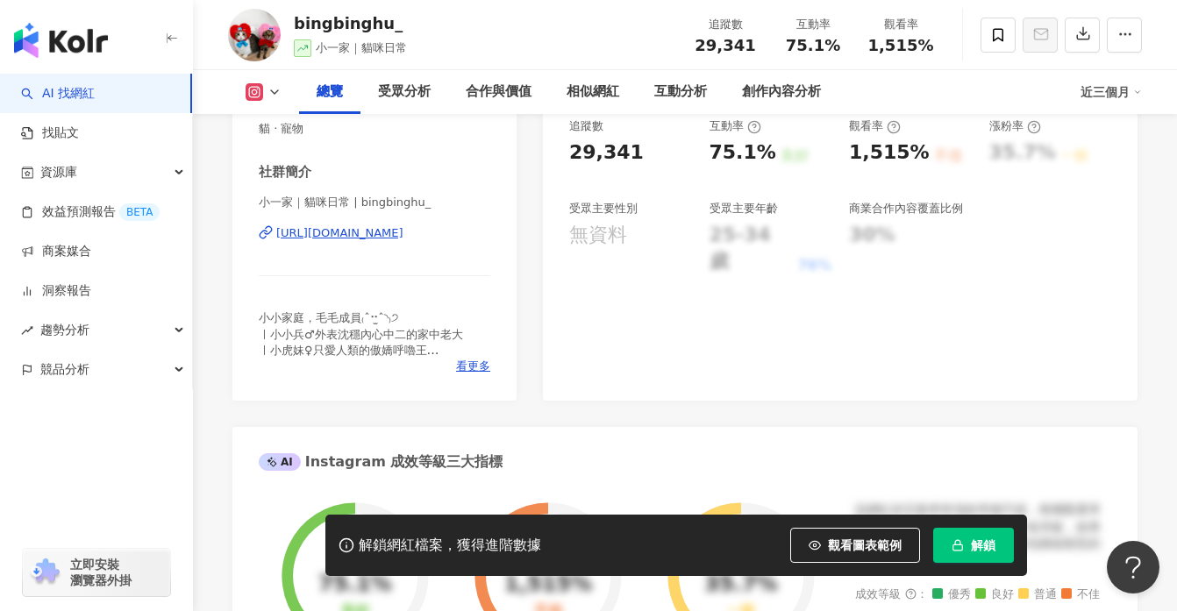
scroll to position [337, 0]
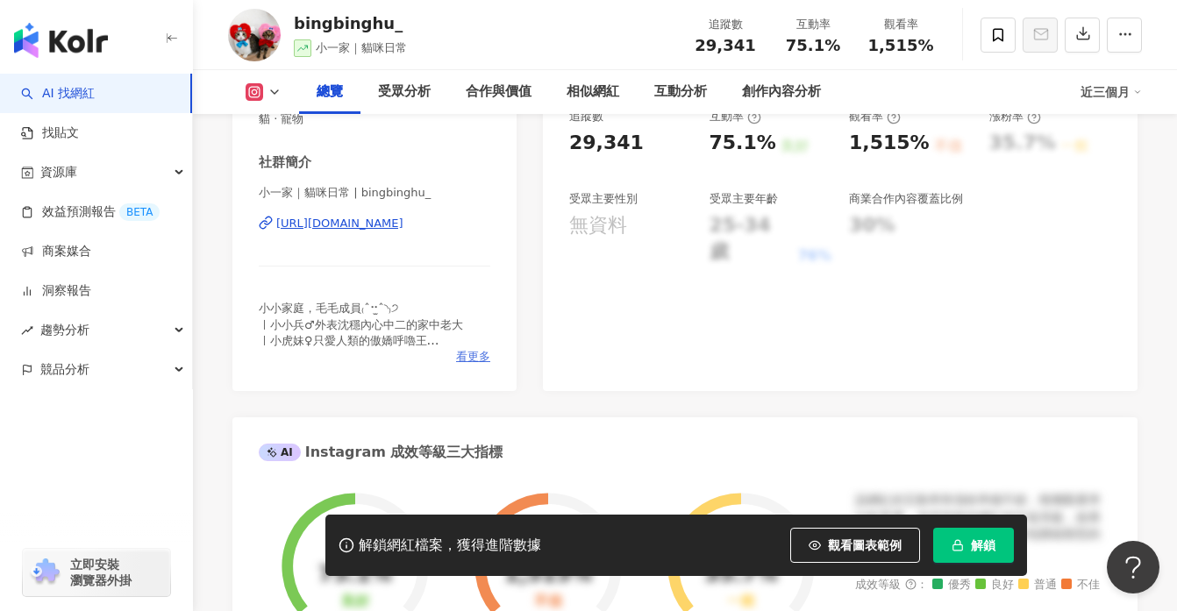
click at [474, 357] on span "看更多" at bounding box center [473, 357] width 34 height 16
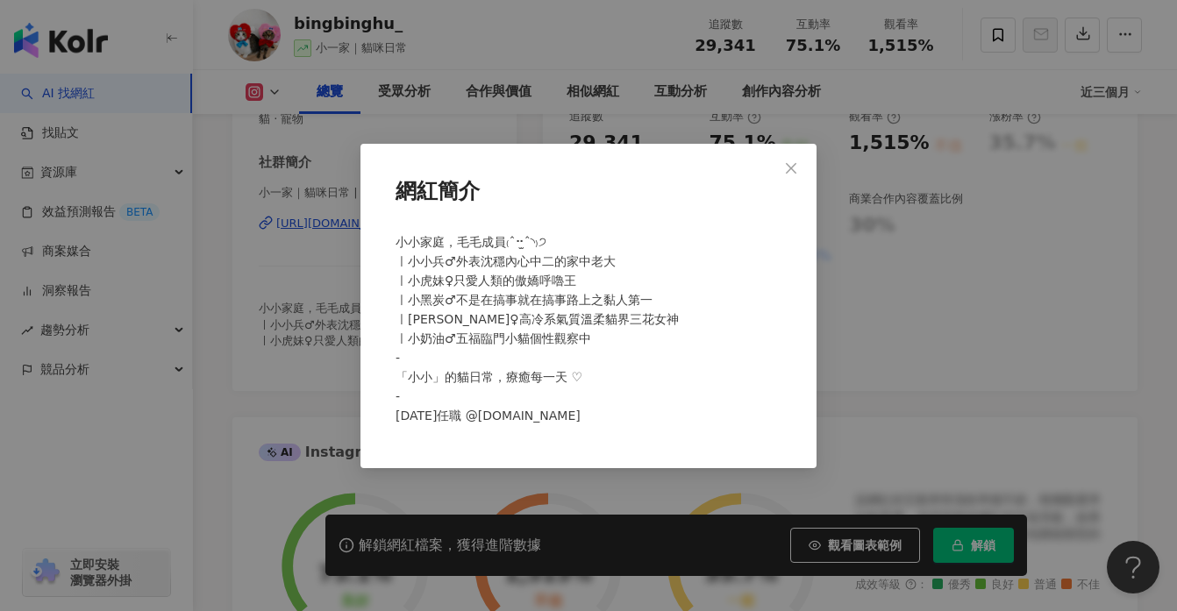
click at [226, 274] on div "網紅簡介 小小家庭，毛毛成員₍ˆ⠒̫ˆ◝₎੭ ㅣ小小兵♂外表沈穩內心中二的家中老大 ㅣ小虎妹♀只愛人類的傲嬌呼嚕王 ㅣ小黑炭♂不是在搞事就在搞事路上之黏人第一…" at bounding box center [588, 305] width 1177 height 611
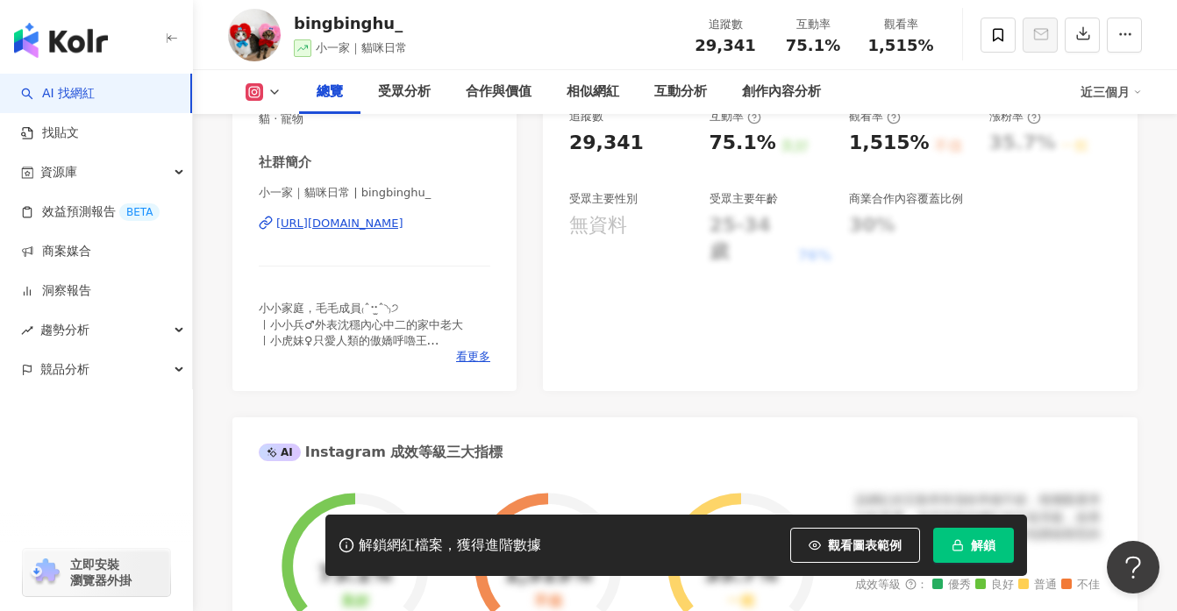
click at [391, 224] on div "[URL][DOMAIN_NAME]" at bounding box center [339, 224] width 127 height 16
